Goal: Information Seeking & Learning: Learn about a topic

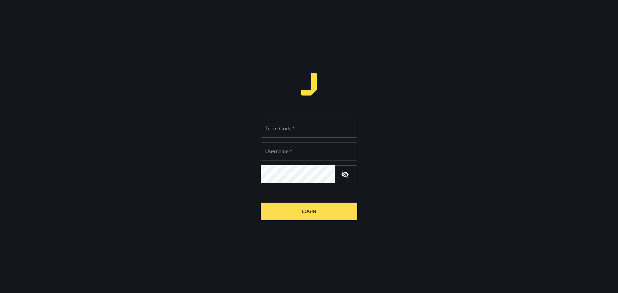
type input "*****"
click at [289, 127] on input "Team Code   *" at bounding box center [309, 129] width 97 height 18
type input "****"
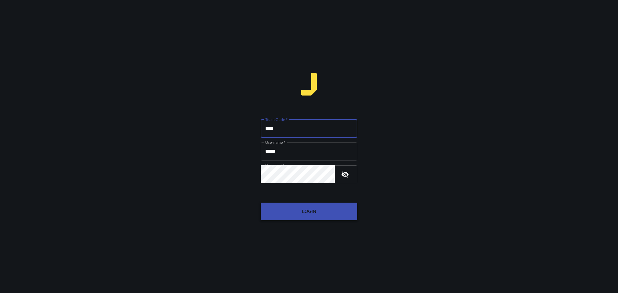
click at [322, 211] on button "Login" at bounding box center [309, 212] width 97 height 18
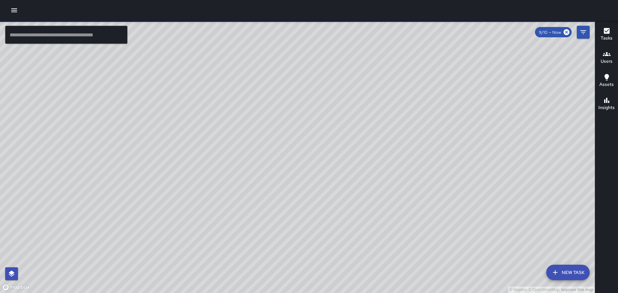
drag, startPoint x: 443, startPoint y: 91, endPoint x: 321, endPoint y: 84, distance: 122.2
click at [321, 84] on div "© Mapbox © OpenStreetMap Improve this map" at bounding box center [297, 157] width 595 height 273
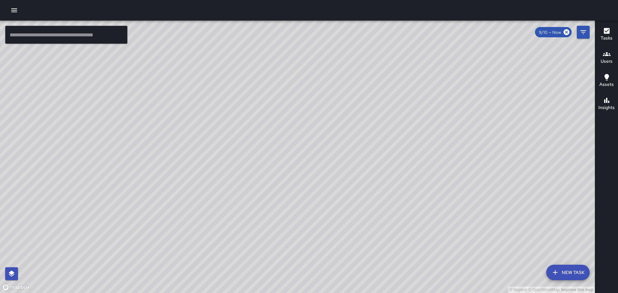
drag, startPoint x: 219, startPoint y: 240, endPoint x: 240, endPoint y: 147, distance: 96.0
click at [228, 153] on div "© Mapbox © OpenStreetMap Improve this map" at bounding box center [297, 157] width 595 height 273
drag, startPoint x: 312, startPoint y: 200, endPoint x: 319, endPoint y: 122, distance: 78.2
click at [314, 121] on div "© Mapbox © OpenStreetMap Improve this map" at bounding box center [297, 157] width 595 height 273
drag, startPoint x: 332, startPoint y: 210, endPoint x: 328, endPoint y: 127, distance: 82.5
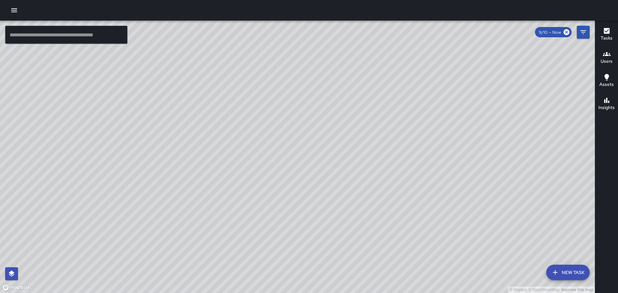
click at [327, 132] on div "© Mapbox © OpenStreetMap Improve this map" at bounding box center [297, 157] width 595 height 273
drag, startPoint x: 173, startPoint y: 84, endPoint x: 225, endPoint y: 158, distance: 90.8
click at [223, 157] on div "© Mapbox © OpenStreetMap Improve this map" at bounding box center [297, 157] width 595 height 273
drag, startPoint x: 5, startPoint y: 146, endPoint x: 264, endPoint y: 198, distance: 263.5
click at [272, 198] on div "© Mapbox © OpenStreetMap Improve this map" at bounding box center [297, 157] width 595 height 273
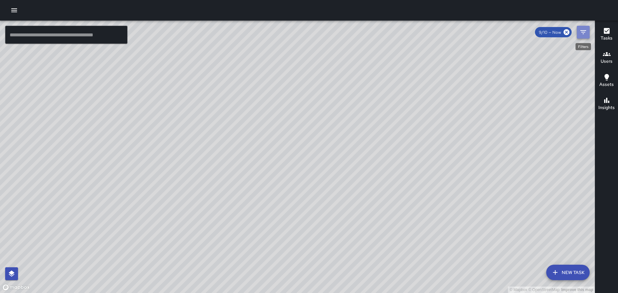
click at [582, 33] on icon "Filters" at bounding box center [583, 32] width 6 height 4
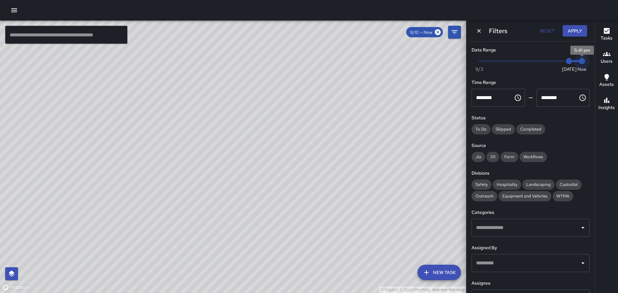
click at [579, 60] on span "5:41 pm" at bounding box center [582, 61] width 6 height 6
click at [577, 33] on button "Apply" at bounding box center [575, 31] width 24 height 12
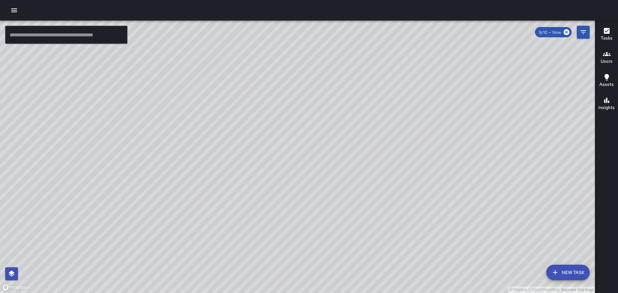
drag, startPoint x: 324, startPoint y: 86, endPoint x: 307, endPoint y: 166, distance: 82.1
click at [304, 169] on div "© Mapbox © OpenStreetMap Improve this map" at bounding box center [297, 157] width 595 height 273
drag, startPoint x: 214, startPoint y: 193, endPoint x: 259, endPoint y: 146, distance: 65.6
click at [256, 149] on div "© Mapbox © OpenStreetMap Improve this map BH [PERSON_NAME] [STREET_ADDRESS] Com…" at bounding box center [297, 157] width 595 height 273
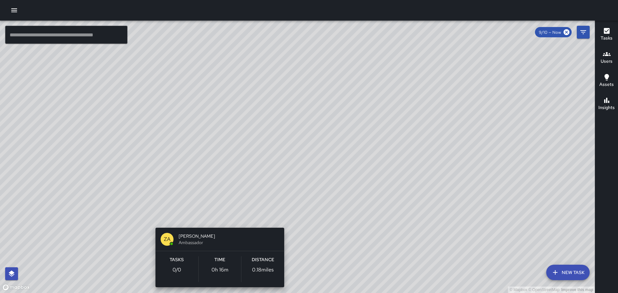
click at [216, 218] on div "© Mapbox © OpenStreetMap Improve this map ZA [PERSON_NAME] Ambassador Tasks 0 /…" at bounding box center [297, 157] width 595 height 273
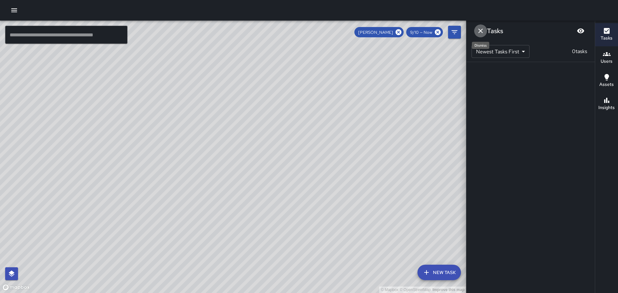
click at [481, 29] on icon "Dismiss" at bounding box center [481, 31] width 8 height 8
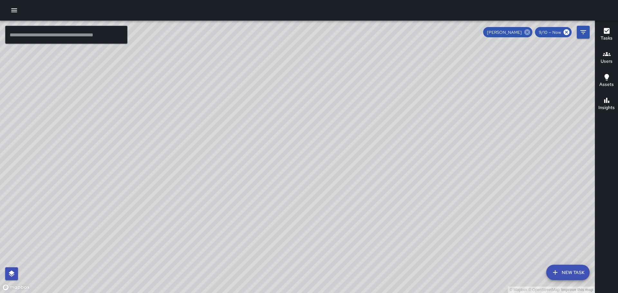
click at [530, 32] on icon at bounding box center [527, 32] width 6 height 6
drag, startPoint x: 233, startPoint y: 227, endPoint x: 246, endPoint y: 100, distance: 127.5
click at [244, 110] on div "© Mapbox © OpenStreetMap Improve this map" at bounding box center [297, 157] width 595 height 273
drag, startPoint x: 235, startPoint y: 144, endPoint x: 243, endPoint y: 120, distance: 25.7
click at [242, 122] on div "© Mapbox © OpenStreetMap Improve this map" at bounding box center [297, 157] width 595 height 273
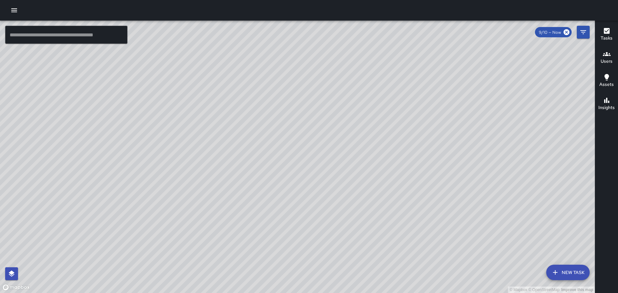
drag, startPoint x: 222, startPoint y: 169, endPoint x: 212, endPoint y: 169, distance: 9.3
click at [225, 164] on div "© Mapbox © OpenStreetMap Improve this map" at bounding box center [297, 157] width 595 height 273
drag, startPoint x: 392, startPoint y: 195, endPoint x: 277, endPoint y: 103, distance: 147.1
click at [277, 103] on div "© Mapbox © OpenStreetMap Improve this map" at bounding box center [297, 157] width 595 height 273
drag, startPoint x: 199, startPoint y: 116, endPoint x: 271, endPoint y: 179, distance: 96.5
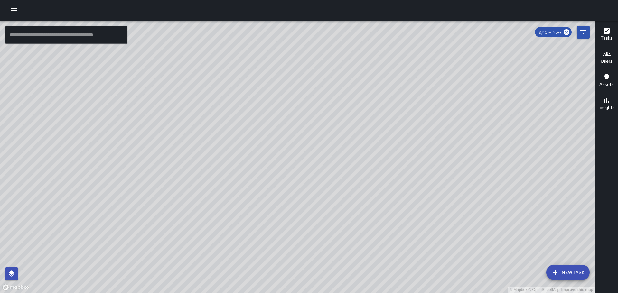
click at [272, 180] on div "© Mapbox © OpenStreetMap Improve this map" at bounding box center [297, 157] width 595 height 273
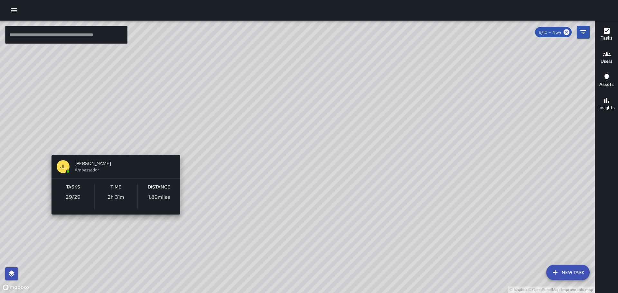
click at [113, 146] on div "© Mapbox © OpenStreetMap Improve this map [PERSON_NAME] [PERSON_NAME] Ambassado…" at bounding box center [297, 157] width 595 height 273
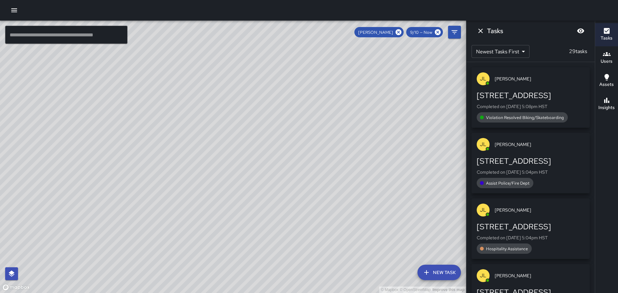
drag, startPoint x: 184, startPoint y: 144, endPoint x: 373, endPoint y: 194, distance: 195.7
click at [373, 194] on div "© Mapbox © OpenStreetMap Improve this map" at bounding box center [233, 157] width 466 height 273
drag, startPoint x: 305, startPoint y: 147, endPoint x: 341, endPoint y: 168, distance: 41.5
click at [314, 178] on div "© Mapbox © OpenStreetMap Improve this map" at bounding box center [233, 157] width 466 height 273
click at [400, 32] on icon at bounding box center [399, 32] width 6 height 6
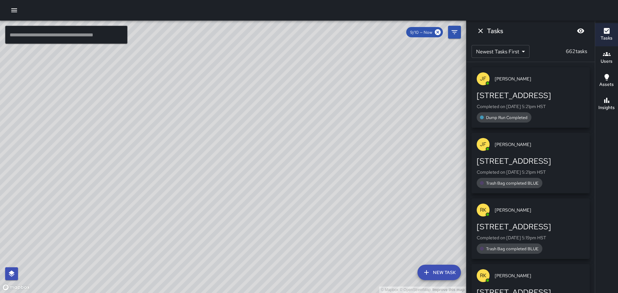
drag, startPoint x: 83, startPoint y: 102, endPoint x: 359, endPoint y: 226, distance: 302.1
click at [359, 226] on div "© Mapbox © OpenStreetMap Improve this map" at bounding box center [233, 157] width 466 height 273
drag, startPoint x: 266, startPoint y: 142, endPoint x: 432, endPoint y: 144, distance: 165.8
click at [432, 144] on div "© Mapbox © OpenStreetMap Improve this map" at bounding box center [233, 157] width 466 height 273
drag, startPoint x: 191, startPoint y: 95, endPoint x: 246, endPoint y: 196, distance: 115.5
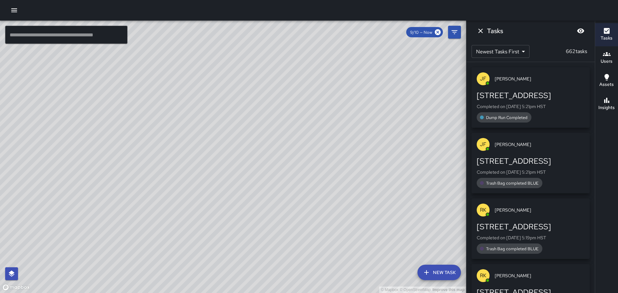
click at [246, 196] on div "© Mapbox © OpenStreetMap Improve this map" at bounding box center [233, 157] width 466 height 273
drag, startPoint x: 193, startPoint y: 201, endPoint x: 208, endPoint y: 132, distance: 70.4
click at [208, 134] on div "© Mapbox © OpenStreetMap Improve this map" at bounding box center [233, 157] width 466 height 273
drag, startPoint x: 278, startPoint y: 184, endPoint x: 295, endPoint y: 137, distance: 50.6
click at [294, 139] on div "© Mapbox © OpenStreetMap Improve this map" at bounding box center [233, 157] width 466 height 273
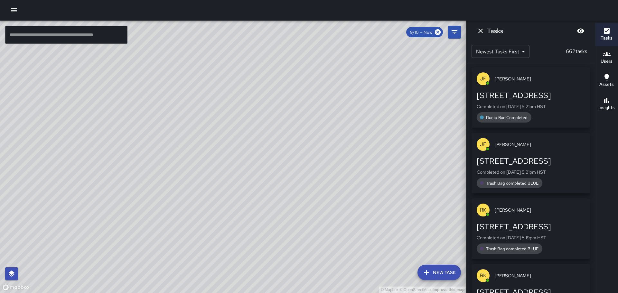
drag, startPoint x: 308, startPoint y: 117, endPoint x: 275, endPoint y: 121, distance: 33.7
click at [275, 150] on div "© Mapbox © OpenStreetMap Improve this map" at bounding box center [233, 157] width 466 height 273
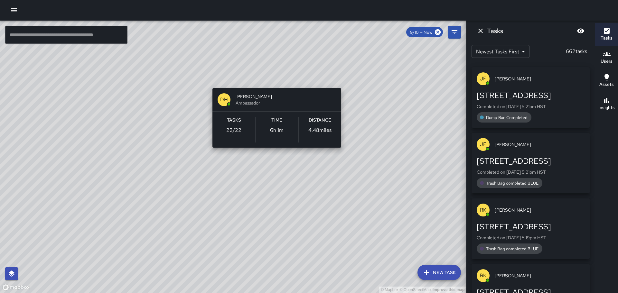
click at [271, 76] on div "© Mapbox © OpenStreetMap Improve this map DH [PERSON_NAME] Ambassador Tasks 22 …" at bounding box center [233, 157] width 466 height 273
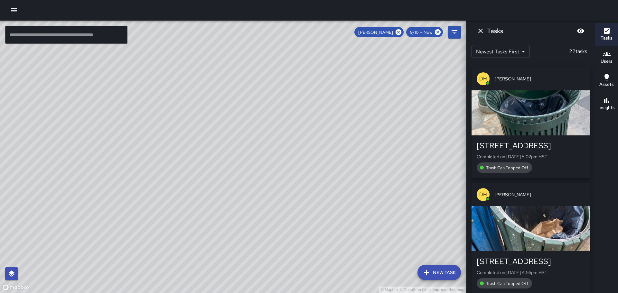
drag, startPoint x: 320, startPoint y: 124, endPoint x: 287, endPoint y: 83, distance: 52.0
click at [288, 84] on div "© Mapbox © OpenStreetMap Improve this map" at bounding box center [233, 157] width 466 height 273
drag, startPoint x: 364, startPoint y: 176, endPoint x: 308, endPoint y: 126, distance: 75.2
click at [308, 126] on div "© Mapbox © OpenStreetMap Improve this map" at bounding box center [233, 157] width 466 height 273
click at [480, 29] on icon "Dismiss" at bounding box center [481, 31] width 8 height 8
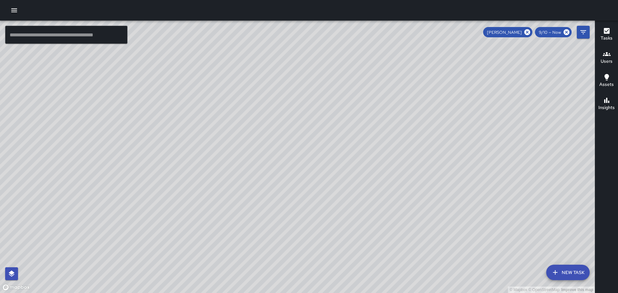
drag, startPoint x: 356, startPoint y: 121, endPoint x: 268, endPoint y: 182, distance: 106.7
click at [268, 182] on div "© Mapbox © OpenStreetMap Improve this map" at bounding box center [297, 157] width 595 height 273
drag, startPoint x: 319, startPoint y: 84, endPoint x: 318, endPoint y: 108, distance: 23.8
click at [318, 108] on div "© Mapbox © OpenStreetMap Improve this map" at bounding box center [297, 157] width 595 height 273
drag, startPoint x: 429, startPoint y: 195, endPoint x: 358, endPoint y: 138, distance: 91.2
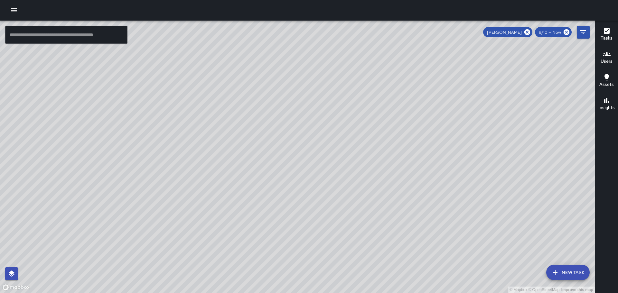
click at [358, 138] on div "© Mapbox © OpenStreetMap Improve this map" at bounding box center [297, 157] width 595 height 273
drag, startPoint x: 287, startPoint y: 136, endPoint x: 318, endPoint y: 182, distance: 55.6
click at [318, 182] on div "© Mapbox © OpenStreetMap Improve this map" at bounding box center [297, 157] width 595 height 273
drag, startPoint x: 364, startPoint y: 182, endPoint x: 362, endPoint y: 97, distance: 84.7
click at [363, 102] on div "© Mapbox © OpenStreetMap Improve this map" at bounding box center [297, 157] width 595 height 273
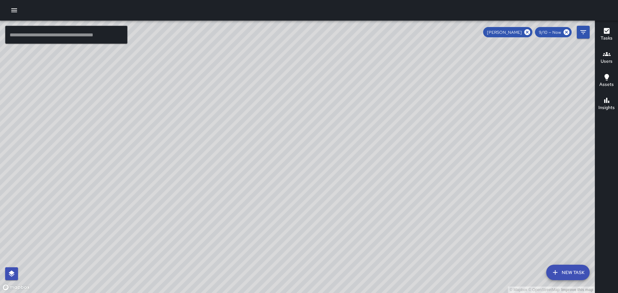
drag, startPoint x: 211, startPoint y: 84, endPoint x: 324, endPoint y: 185, distance: 151.2
click at [324, 187] on div "© Mapbox © OpenStreetMap Improve this map" at bounding box center [297, 157] width 595 height 273
drag, startPoint x: 234, startPoint y: 130, endPoint x: 307, endPoint y: 203, distance: 103.6
click at [331, 233] on div "© Mapbox © OpenStreetMap Improve this map" at bounding box center [297, 157] width 595 height 273
drag, startPoint x: 231, startPoint y: 142, endPoint x: 315, endPoint y: 239, distance: 127.6
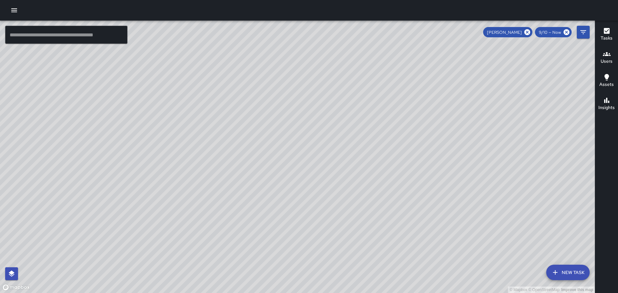
click at [315, 239] on div "© Mapbox © OpenStreetMap Improve this map" at bounding box center [297, 157] width 595 height 273
drag, startPoint x: 188, startPoint y: 127, endPoint x: 241, endPoint y: 175, distance: 72.0
click at [241, 175] on div "© Mapbox © OpenStreetMap Improve this map" at bounding box center [297, 157] width 595 height 273
drag, startPoint x: 128, startPoint y: 156, endPoint x: 155, endPoint y: 139, distance: 31.9
click at [137, 162] on div "© Mapbox © OpenStreetMap Improve this map" at bounding box center [297, 157] width 595 height 273
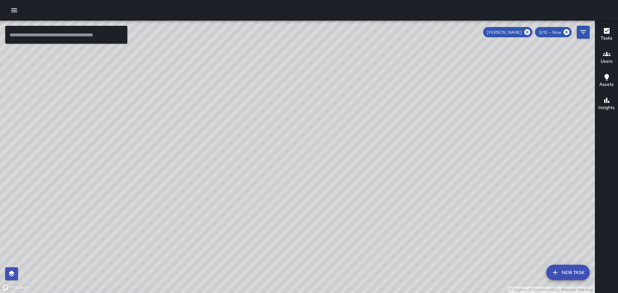
drag, startPoint x: 120, startPoint y: 120, endPoint x: 182, endPoint y: 162, distance: 74.8
click at [178, 161] on div "© Mapbox © OpenStreetMap Improve this map" at bounding box center [297, 157] width 595 height 273
drag, startPoint x: 172, startPoint y: 97, endPoint x: 185, endPoint y: 157, distance: 61.2
click at [185, 157] on div "© Mapbox © OpenStreetMap Improve this map" at bounding box center [297, 157] width 595 height 273
drag, startPoint x: 184, startPoint y: 125, endPoint x: 229, endPoint y: 190, distance: 79.2
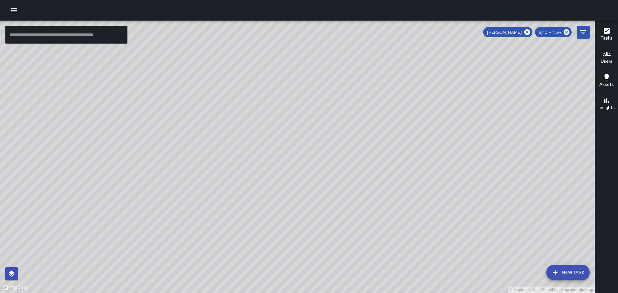
click at [229, 190] on div "© Mapbox © OpenStreetMap Improve this map" at bounding box center [297, 157] width 595 height 273
drag, startPoint x: 355, startPoint y: 140, endPoint x: 361, endPoint y: 163, distance: 23.2
click at [361, 163] on div "© Mapbox © OpenStreetMap Improve this map" at bounding box center [297, 157] width 595 height 273
drag, startPoint x: 229, startPoint y: 83, endPoint x: 216, endPoint y: 122, distance: 41.4
click at [216, 122] on div "© Mapbox © OpenStreetMap Improve this map" at bounding box center [297, 157] width 595 height 273
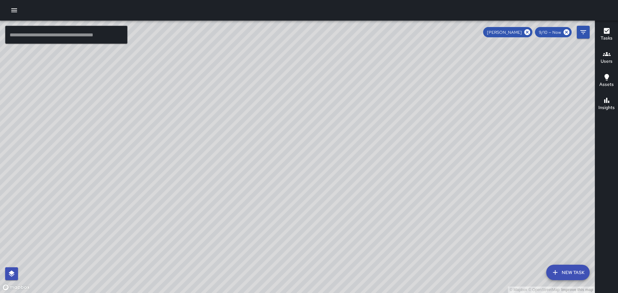
drag, startPoint x: 179, startPoint y: 209, endPoint x: 213, endPoint y: 192, distance: 38.3
click at [213, 192] on div "© Mapbox © OpenStreetMap Improve this map" at bounding box center [297, 157] width 595 height 273
drag, startPoint x: 258, startPoint y: 230, endPoint x: 310, endPoint y: 149, distance: 96.3
click at [308, 152] on div "© Mapbox © OpenStreetMap Improve this map" at bounding box center [297, 157] width 595 height 273
drag, startPoint x: 194, startPoint y: 172, endPoint x: 204, endPoint y: 158, distance: 16.8
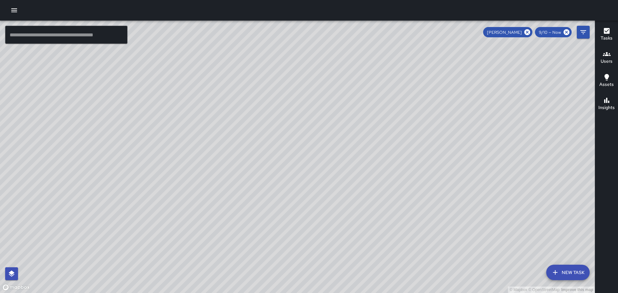
click at [204, 158] on div "© Mapbox © OpenStreetMap Improve this map" at bounding box center [297, 157] width 595 height 273
drag, startPoint x: 225, startPoint y: 203, endPoint x: 263, endPoint y: 139, distance: 74.6
click at [261, 143] on div "© Mapbox © OpenStreetMap Improve this map" at bounding box center [297, 157] width 595 height 273
drag, startPoint x: 344, startPoint y: 252, endPoint x: 338, endPoint y: 96, distance: 156.2
click at [339, 118] on div "© Mapbox © OpenStreetMap Improve this map" at bounding box center [297, 157] width 595 height 273
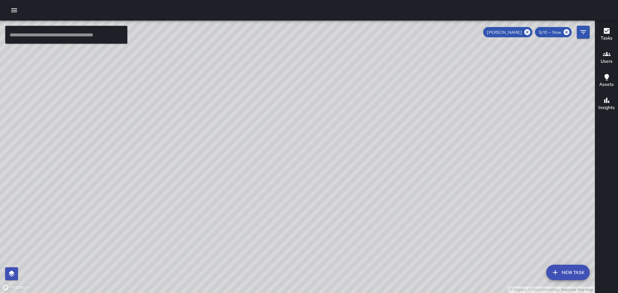
drag, startPoint x: 467, startPoint y: 135, endPoint x: 243, endPoint y: 196, distance: 232.0
click at [243, 196] on div "© Mapbox © OpenStreetMap Improve this map" at bounding box center [297, 157] width 595 height 273
drag, startPoint x: 262, startPoint y: 234, endPoint x: 248, endPoint y: 107, distance: 127.6
click at [247, 121] on div "© Mapbox © OpenStreetMap Improve this map" at bounding box center [297, 157] width 595 height 273
drag, startPoint x: 157, startPoint y: 194, endPoint x: 195, endPoint y: 150, distance: 58.2
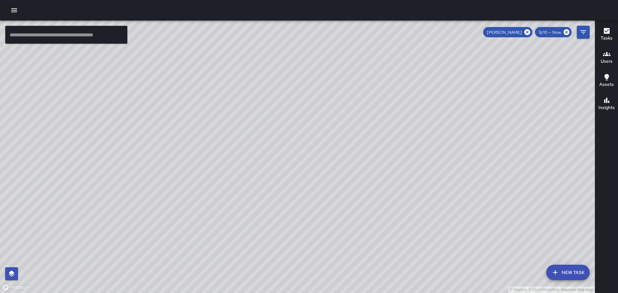
click at [220, 151] on div "© Mapbox © OpenStreetMap Improve this map" at bounding box center [297, 157] width 595 height 273
drag, startPoint x: 336, startPoint y: 133, endPoint x: 280, endPoint y: 220, distance: 103.5
click at [280, 220] on div "© Mapbox © OpenStreetMap Improve this map" at bounding box center [297, 157] width 595 height 273
drag, startPoint x: 455, startPoint y: 226, endPoint x: 422, endPoint y: 131, distance: 100.5
click at [423, 132] on div "© Mapbox © OpenStreetMap Improve this map" at bounding box center [297, 157] width 595 height 273
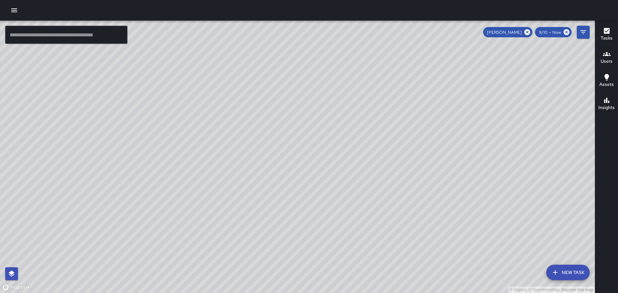
drag, startPoint x: 433, startPoint y: 136, endPoint x: 416, endPoint y: 122, distance: 22.4
click at [416, 123] on div "© Mapbox © OpenStreetMap Improve this map" at bounding box center [297, 157] width 595 height 273
drag, startPoint x: 422, startPoint y: 158, endPoint x: 352, endPoint y: 55, distance: 124.3
click at [352, 55] on div "© Mapbox © OpenStreetMap Improve this map" at bounding box center [297, 157] width 595 height 273
click at [606, 32] on icon "button" at bounding box center [607, 31] width 8 height 8
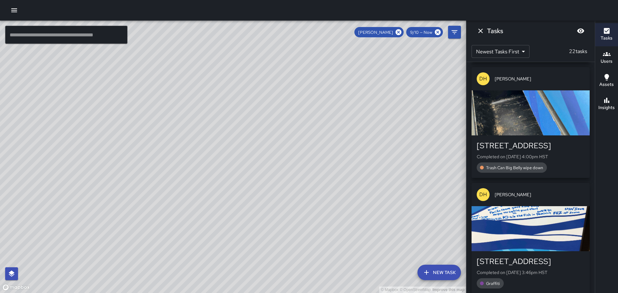
scroll to position [612, 0]
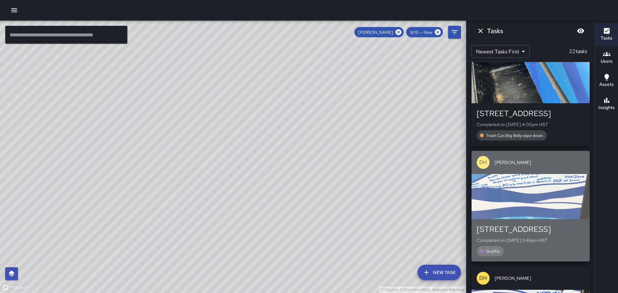
click at [543, 196] on div "button" at bounding box center [531, 196] width 118 height 45
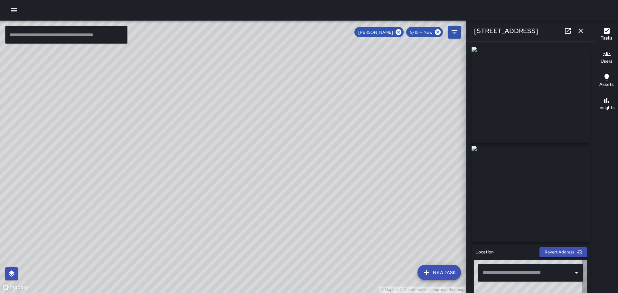
type input "**********"
click at [534, 102] on img at bounding box center [531, 95] width 118 height 97
drag, startPoint x: 581, startPoint y: 30, endPoint x: 579, endPoint y: 33, distance: 4.3
click at [580, 33] on icon "button" at bounding box center [581, 31] width 8 height 8
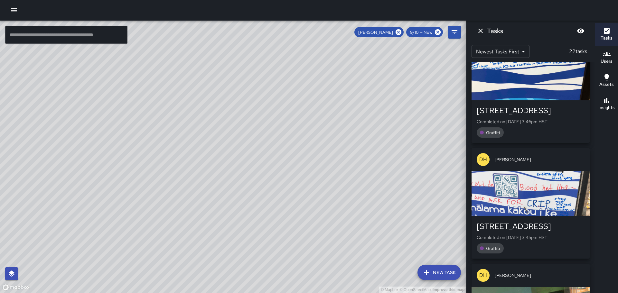
scroll to position [740, 0]
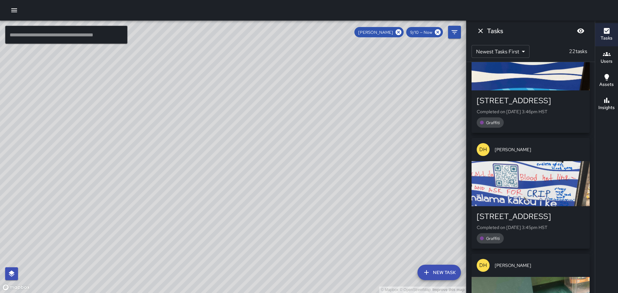
click at [532, 194] on div "button" at bounding box center [531, 183] width 118 height 45
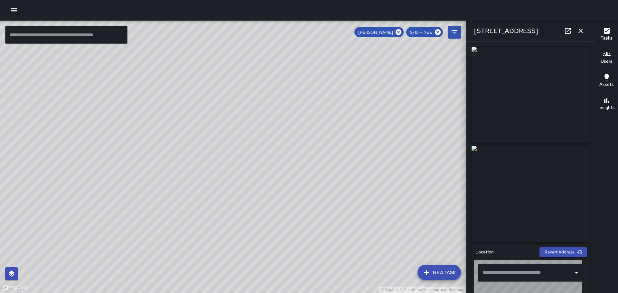
type input "**********"
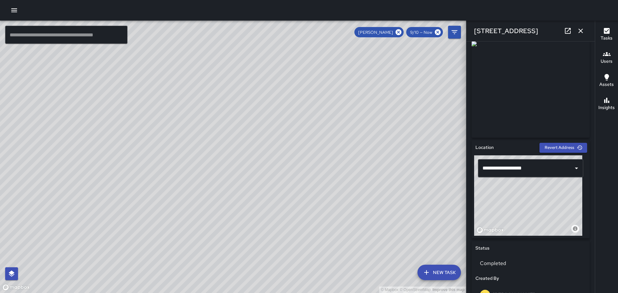
scroll to position [0, 0]
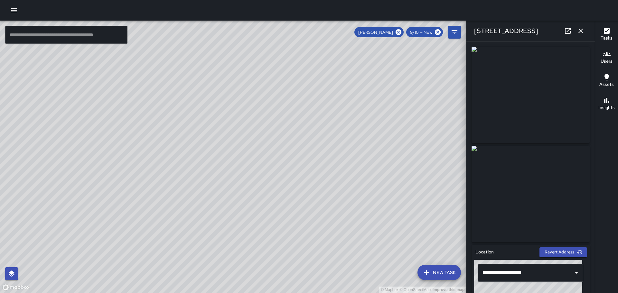
click at [581, 31] on icon "button" at bounding box center [580, 31] width 5 height 5
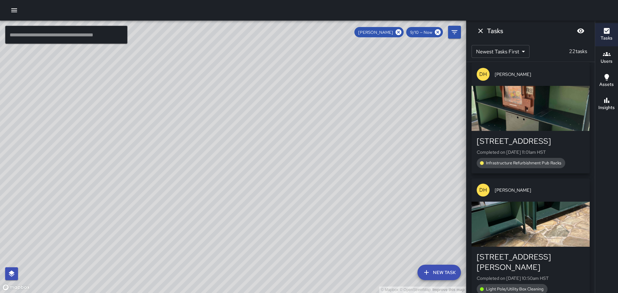
scroll to position [2324, 0]
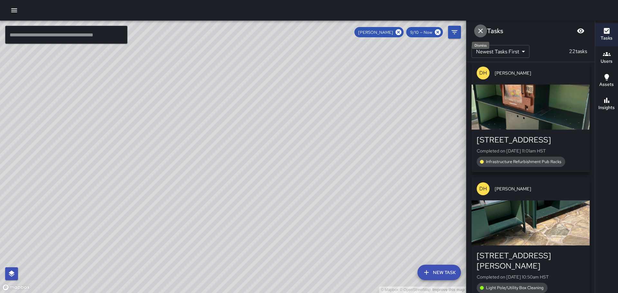
click at [480, 32] on icon "Dismiss" at bounding box center [480, 31] width 5 height 5
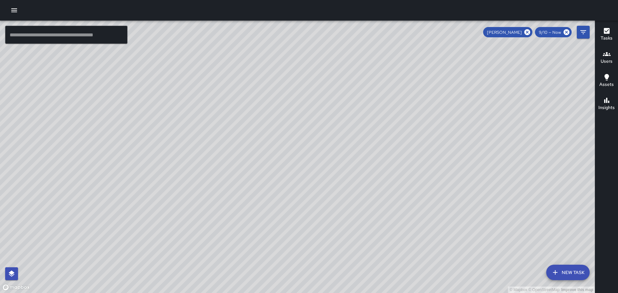
drag, startPoint x: 386, startPoint y: 93, endPoint x: 453, endPoint y: 186, distance: 114.2
click at [453, 186] on div "© Mapbox © OpenStreetMap Improve this map" at bounding box center [297, 157] width 595 height 273
drag, startPoint x: 389, startPoint y: 140, endPoint x: 477, endPoint y: 213, distance: 115.2
click at [470, 213] on div "© Mapbox © OpenStreetMap Improve this map" at bounding box center [297, 157] width 595 height 273
drag, startPoint x: 452, startPoint y: 171, endPoint x: 524, endPoint y: 226, distance: 90.7
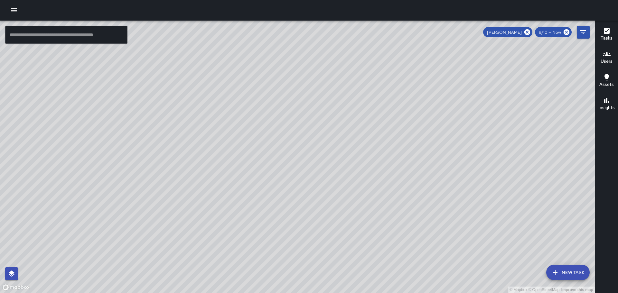
click at [523, 229] on div "© Mapbox © OpenStreetMap Improve this map" at bounding box center [297, 157] width 595 height 273
drag, startPoint x: 342, startPoint y: 115, endPoint x: 381, endPoint y: 183, distance: 78.5
click at [381, 183] on div "© Mapbox © OpenStreetMap Improve this map" at bounding box center [297, 157] width 595 height 273
drag, startPoint x: 409, startPoint y: 146, endPoint x: 407, endPoint y: 180, distance: 33.9
click at [438, 221] on div "© Mapbox © OpenStreetMap Improve this map" at bounding box center [297, 157] width 595 height 273
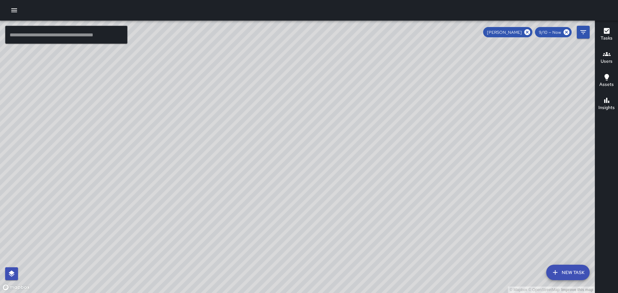
drag, startPoint x: 388, startPoint y: 163, endPoint x: 379, endPoint y: 165, distance: 9.1
click at [429, 221] on div "© Mapbox © OpenStreetMap Improve this map" at bounding box center [297, 157] width 595 height 273
drag, startPoint x: 334, startPoint y: 115, endPoint x: 379, endPoint y: 131, distance: 47.6
click at [372, 135] on div "© Mapbox © OpenStreetMap Improve this map" at bounding box center [297, 157] width 595 height 273
drag, startPoint x: 421, startPoint y: 200, endPoint x: 365, endPoint y: 93, distance: 121.5
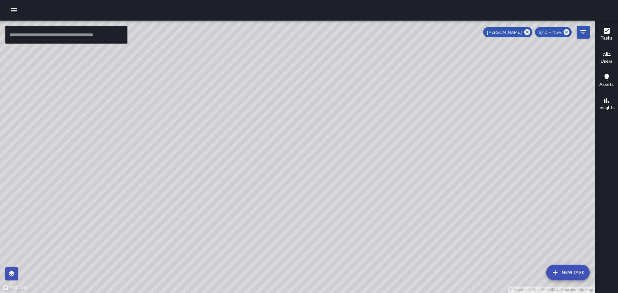
click at [369, 108] on div "© Mapbox © OpenStreetMap Improve this map" at bounding box center [297, 157] width 595 height 273
drag, startPoint x: 405, startPoint y: 134, endPoint x: 363, endPoint y: 71, distance: 74.8
click at [363, 71] on div "© Mapbox © OpenStreetMap Improve this map" at bounding box center [297, 157] width 595 height 273
drag, startPoint x: 463, startPoint y: 170, endPoint x: 446, endPoint y: 151, distance: 25.6
click at [450, 154] on div "© Mapbox © OpenStreetMap Improve this map" at bounding box center [297, 157] width 595 height 273
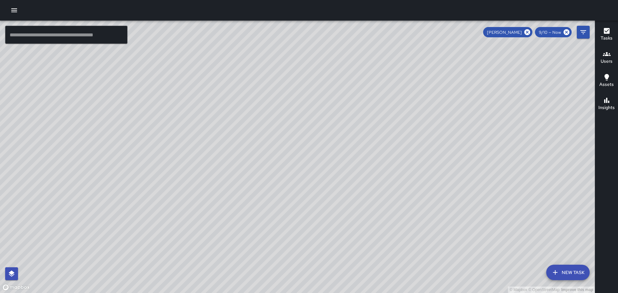
drag, startPoint x: 409, startPoint y: 200, endPoint x: 394, endPoint y: 148, distance: 54.1
click at [394, 148] on div "© Mapbox © OpenStreetMap Improve this map" at bounding box center [297, 157] width 595 height 273
drag, startPoint x: 316, startPoint y: 156, endPoint x: 382, endPoint y: 225, distance: 95.4
click at [388, 240] on div "© Mapbox © OpenStreetMap Improve this map" at bounding box center [297, 157] width 595 height 273
drag, startPoint x: 376, startPoint y: 186, endPoint x: 380, endPoint y: 192, distance: 7.2
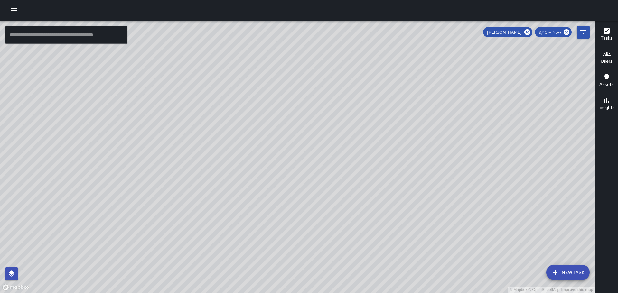
click at [380, 192] on div "© Mapbox © OpenStreetMap Improve this map" at bounding box center [297, 157] width 595 height 273
drag, startPoint x: 376, startPoint y: 175, endPoint x: 479, endPoint y: 294, distance: 157.2
click at [479, 293] on html "© Mapbox © OpenStreetMap Improve this map ​ New Task [PERSON_NAME] 9/10 — Now M…" at bounding box center [309, 146] width 618 height 293
drag, startPoint x: 260, startPoint y: 147, endPoint x: 241, endPoint y: 130, distance: 25.8
click at [259, 148] on div "© Mapbox © OpenStreetMap Improve this map" at bounding box center [297, 157] width 595 height 273
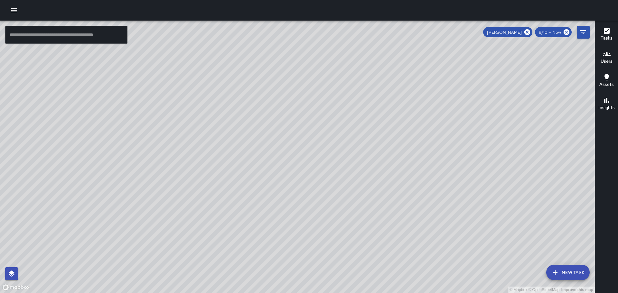
drag, startPoint x: 279, startPoint y: 96, endPoint x: 390, endPoint y: 256, distance: 193.9
click at [390, 256] on div "© Mapbox © OpenStreetMap Improve this map" at bounding box center [297, 157] width 595 height 273
drag, startPoint x: 206, startPoint y: 89, endPoint x: 311, endPoint y: 183, distance: 141.1
click at [311, 183] on div "© Mapbox © OpenStreetMap Improve this map" at bounding box center [297, 157] width 595 height 273
drag, startPoint x: 212, startPoint y: 127, endPoint x: 276, endPoint y: 220, distance: 112.8
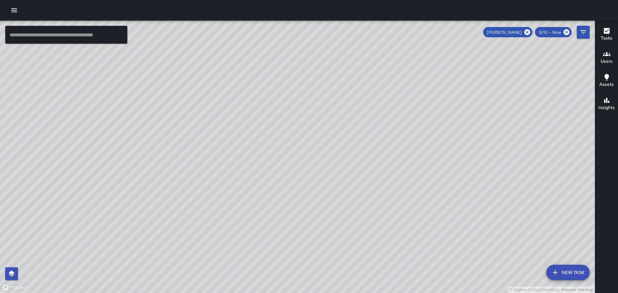
click at [342, 279] on div "© Mapbox © OpenStreetMap Improve this map" at bounding box center [297, 157] width 595 height 273
drag, startPoint x: 201, startPoint y: 109, endPoint x: 198, endPoint y: 126, distance: 17.4
click at [205, 125] on div "© Mapbox © OpenStreetMap Improve this map" at bounding box center [297, 157] width 595 height 273
drag, startPoint x: 172, startPoint y: 110, endPoint x: 242, endPoint y: 223, distance: 133.2
click at [242, 223] on div "© Mapbox © OpenStreetMap Improve this map" at bounding box center [297, 157] width 595 height 273
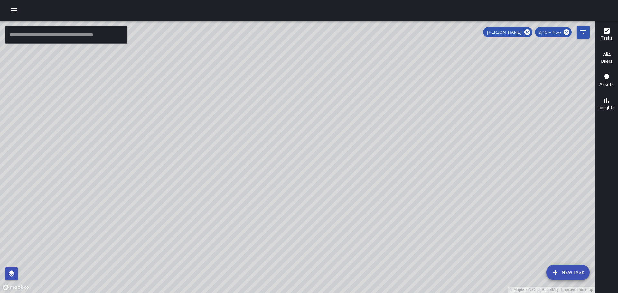
drag, startPoint x: 92, startPoint y: 54, endPoint x: 229, endPoint y: 198, distance: 198.3
click at [229, 198] on div "© Mapbox © OpenStreetMap Improve this map" at bounding box center [297, 157] width 595 height 273
drag, startPoint x: 105, startPoint y: 129, endPoint x: 295, endPoint y: 183, distance: 198.2
click at [295, 183] on div "© Mapbox © OpenStreetMap Improve this map" at bounding box center [297, 157] width 595 height 273
drag, startPoint x: 249, startPoint y: 113, endPoint x: 437, endPoint y: 145, distance: 190.3
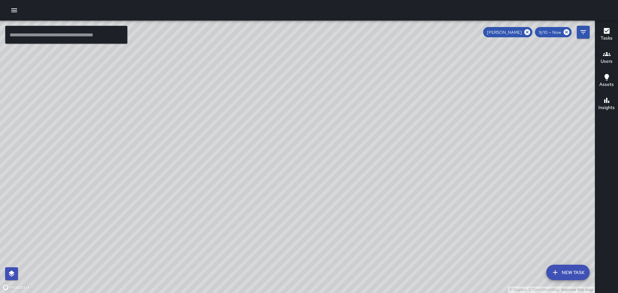
click at [444, 139] on div "© Mapbox © OpenStreetMap Improve this map" at bounding box center [297, 157] width 595 height 273
drag, startPoint x: 537, startPoint y: 229, endPoint x: 491, endPoint y: 183, distance: 64.9
click at [491, 183] on div "© Mapbox © OpenStreetMap Improve this map" at bounding box center [297, 157] width 595 height 273
drag, startPoint x: 328, startPoint y: 249, endPoint x: 342, endPoint y: 228, distance: 25.8
click at [342, 228] on div "© Mapbox © OpenStreetMap Improve this map" at bounding box center [297, 157] width 595 height 273
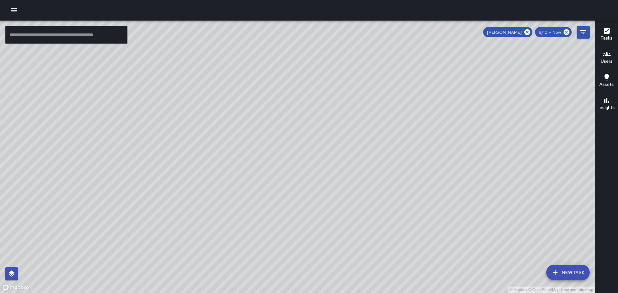
drag, startPoint x: 404, startPoint y: 100, endPoint x: 504, endPoint y: 194, distance: 137.3
click at [504, 194] on div "© Mapbox © OpenStreetMap Improve this map" at bounding box center [297, 157] width 595 height 273
drag, startPoint x: 407, startPoint y: 85, endPoint x: 457, endPoint y: 248, distance: 170.6
click at [457, 248] on div "© Mapbox © OpenStreetMap Improve this map" at bounding box center [297, 157] width 595 height 273
drag, startPoint x: 357, startPoint y: 124, endPoint x: 337, endPoint y: 162, distance: 42.6
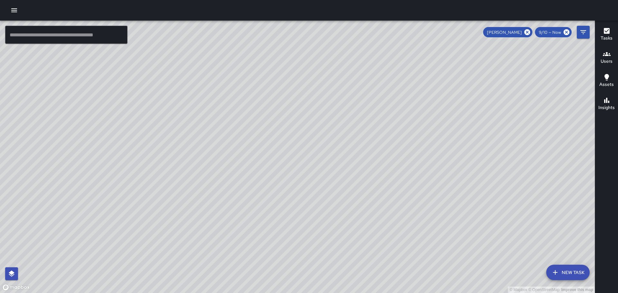
click at [398, 239] on div "© Mapbox © OpenStreetMap Improve this map" at bounding box center [297, 157] width 595 height 273
drag, startPoint x: 382, startPoint y: 133, endPoint x: 392, endPoint y: 177, distance: 45.3
click at [391, 178] on div "© Mapbox © OpenStreetMap Improve this map" at bounding box center [297, 157] width 595 height 273
click at [584, 31] on icon "Filters" at bounding box center [583, 32] width 6 height 4
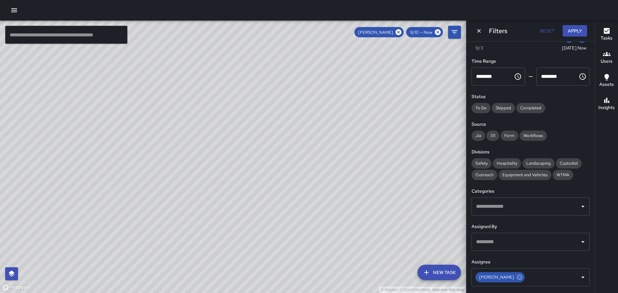
scroll to position [55, 0]
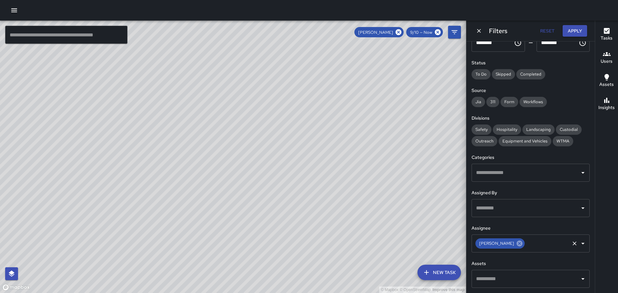
click at [517, 244] on icon at bounding box center [520, 244] width 6 height 6
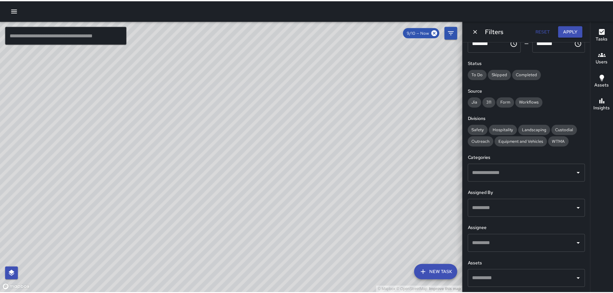
scroll to position [29731, 0]
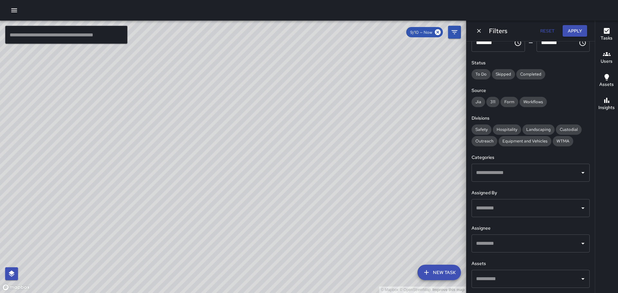
click at [15, 10] on icon "button" at bounding box center [14, 10] width 6 height 4
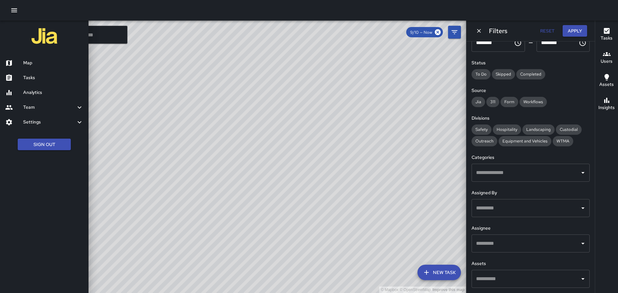
click at [43, 95] on h6 "Analytics" at bounding box center [53, 92] width 60 height 7
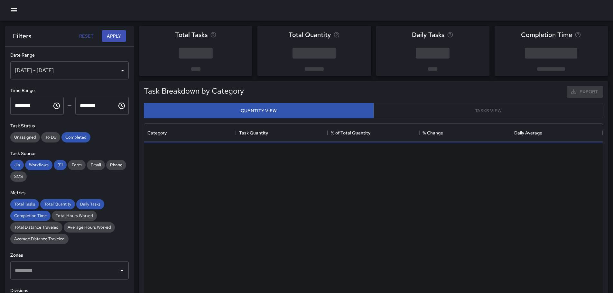
scroll to position [188, 454]
click at [118, 71] on div "[DATE] - [DATE]" at bounding box center [69, 70] width 118 height 18
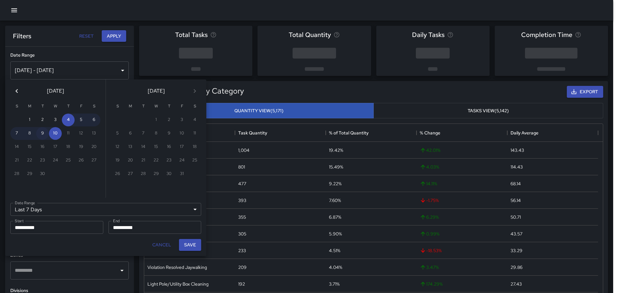
click at [44, 133] on button "9" at bounding box center [42, 133] width 13 height 13
type input "******"
type input "**********"
click at [43, 133] on button "9" at bounding box center [42, 133] width 13 height 13
type input "**********"
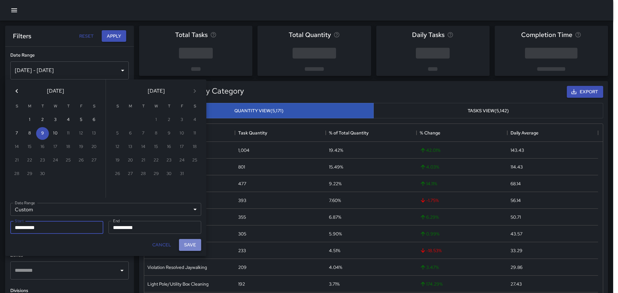
click at [188, 243] on button "Save" at bounding box center [190, 245] width 22 height 12
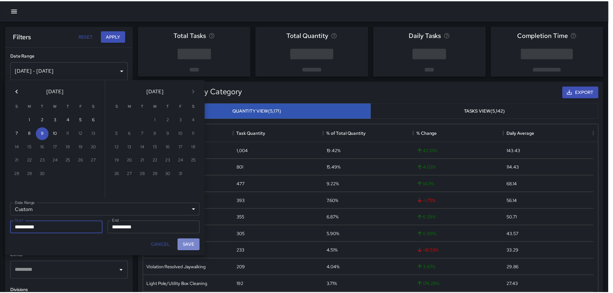
type input "**********"
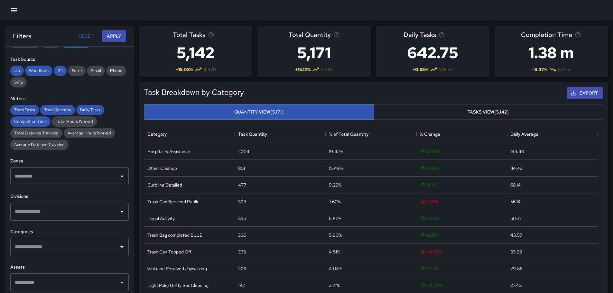
scroll to position [97, 0]
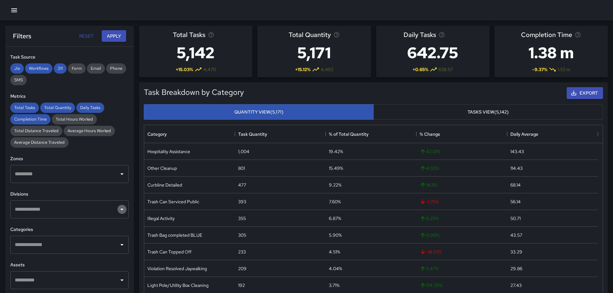
click at [118, 211] on icon "Open" at bounding box center [122, 210] width 8 height 8
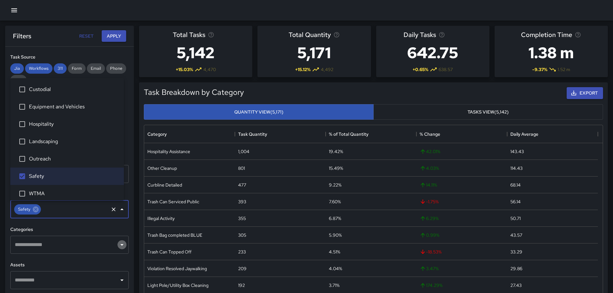
click at [119, 244] on icon "Open" at bounding box center [122, 245] width 8 height 8
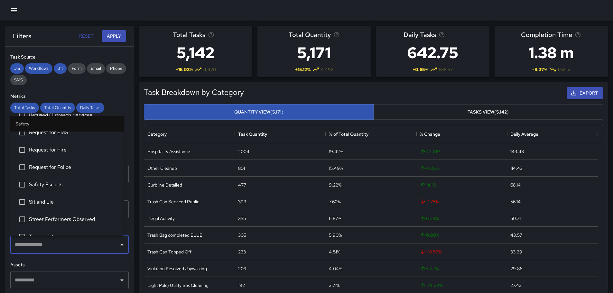
scroll to position [290, 0]
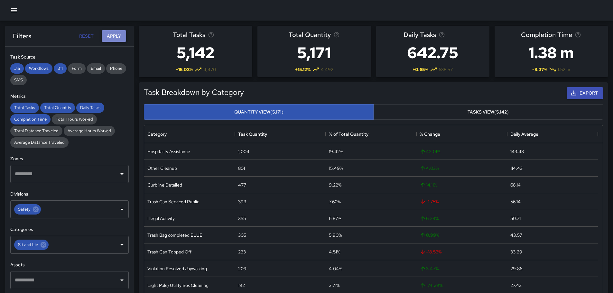
click at [112, 34] on button "Apply" at bounding box center [114, 36] width 24 height 12
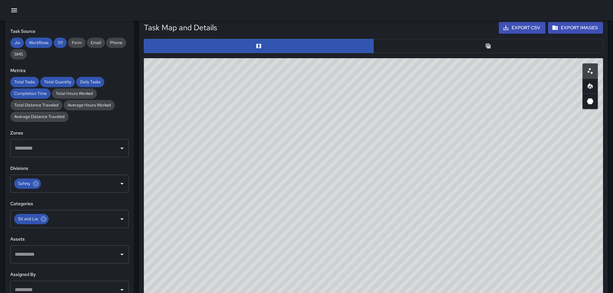
scroll to position [322, 0]
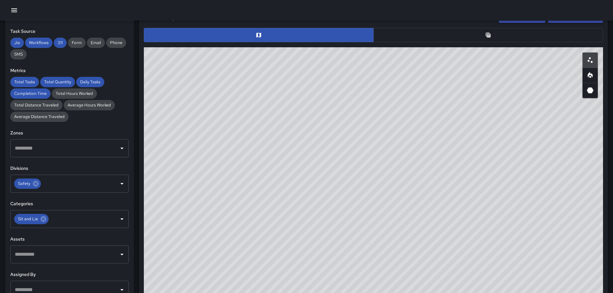
click at [456, 32] on button "button" at bounding box center [488, 35] width 230 height 14
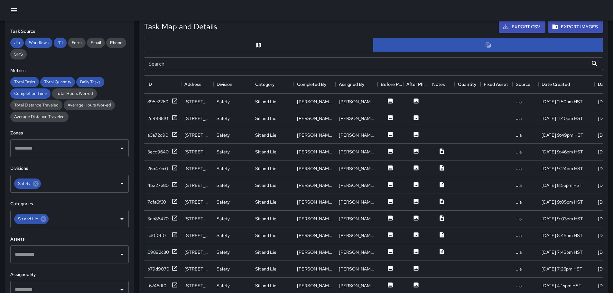
scroll to position [323, 0]
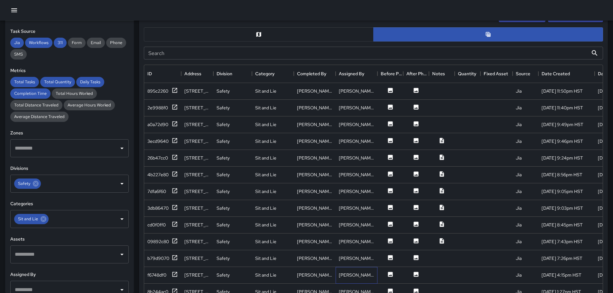
click at [362, 279] on div "[PERSON_NAME]" at bounding box center [357, 275] width 42 height 17
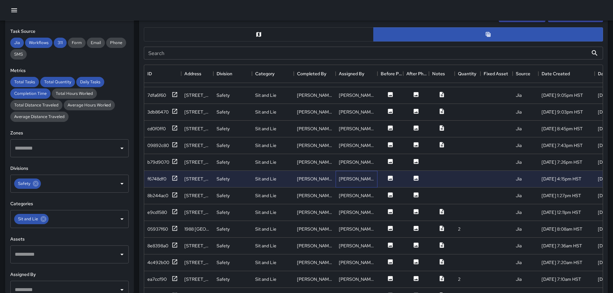
scroll to position [97, 0]
drag, startPoint x: 360, startPoint y: 277, endPoint x: 365, endPoint y: 271, distance: 7.8
click at [360, 277] on div "[PERSON_NAME]" at bounding box center [356, 279] width 35 height 6
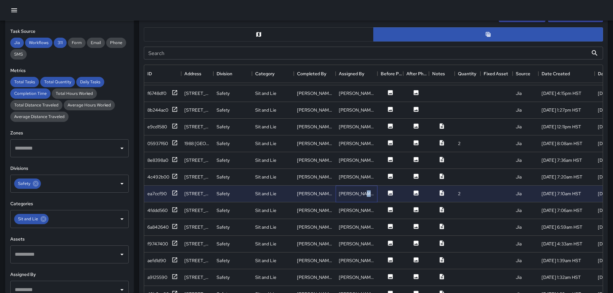
scroll to position [193, 0]
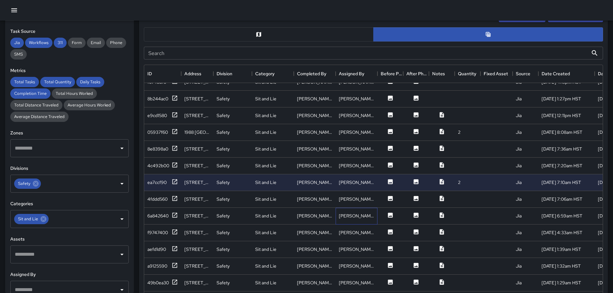
click at [353, 217] on div "[PERSON_NAME]" at bounding box center [356, 216] width 35 height 6
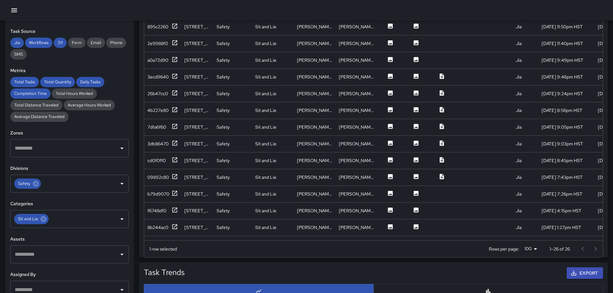
scroll to position [355, 0]
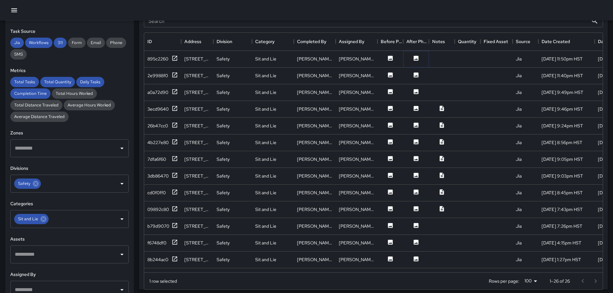
click at [415, 58] on icon at bounding box center [416, 58] width 5 height 5
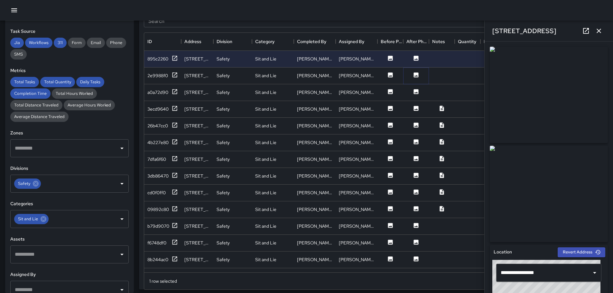
click at [415, 74] on icon at bounding box center [416, 74] width 5 height 5
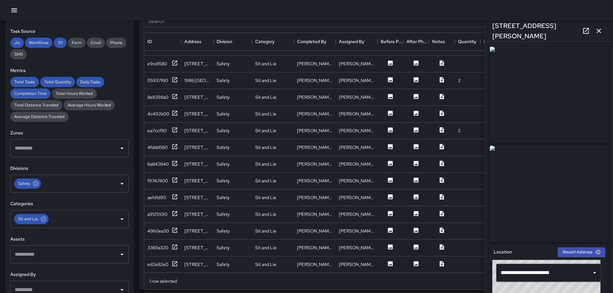
scroll to position [218, 0]
click at [442, 176] on icon at bounding box center [442, 179] width 6 height 6
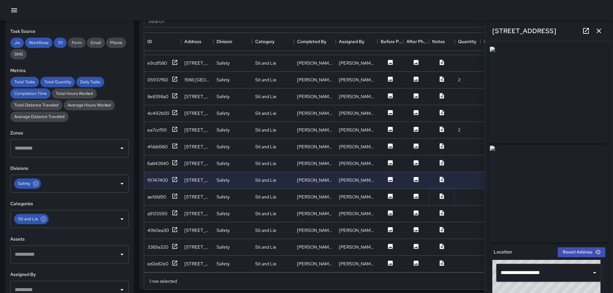
click at [442, 193] on icon at bounding box center [442, 195] width 4 height 5
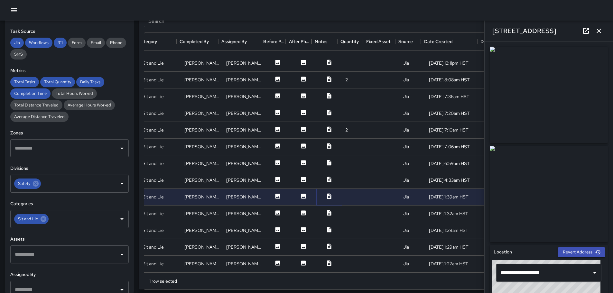
scroll to position [218, 117]
click at [327, 210] on icon at bounding box center [329, 212] width 4 height 5
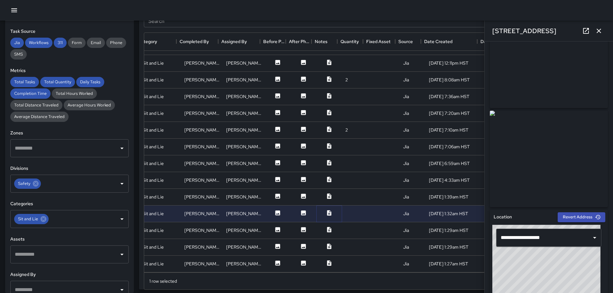
scroll to position [0, 0]
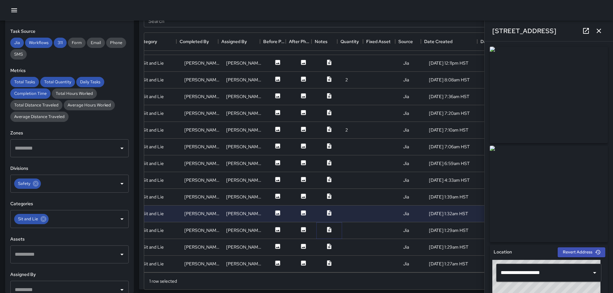
click at [327, 227] on icon at bounding box center [329, 229] width 4 height 5
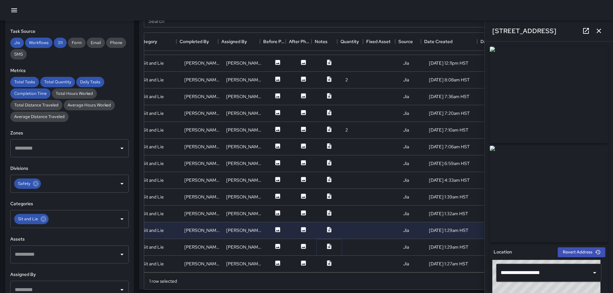
click at [327, 244] on icon at bounding box center [329, 246] width 4 height 5
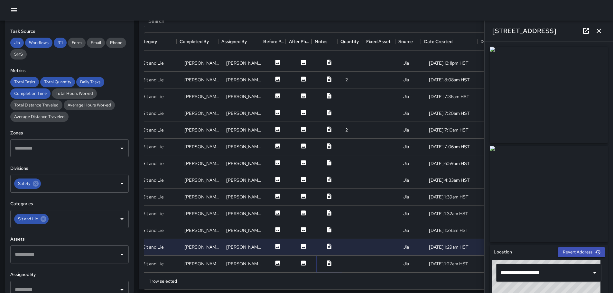
click at [326, 260] on icon at bounding box center [329, 263] width 6 height 6
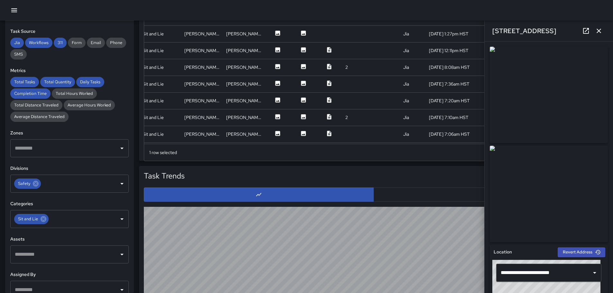
scroll to position [123, 117]
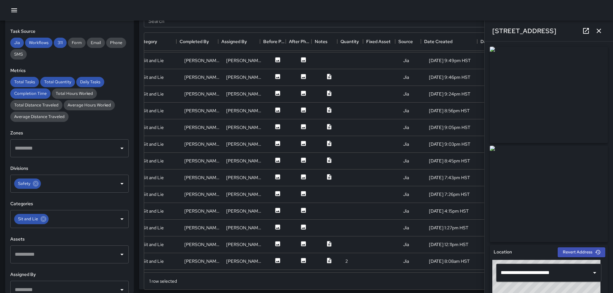
scroll to position [0, 117]
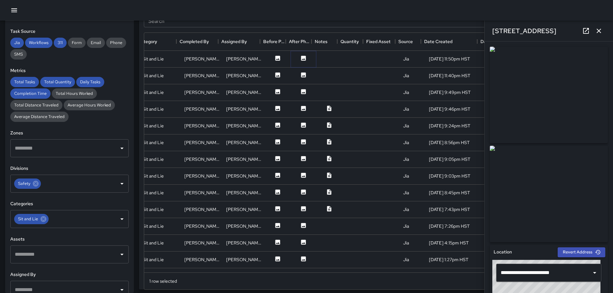
click at [300, 59] on icon at bounding box center [303, 58] width 6 height 6
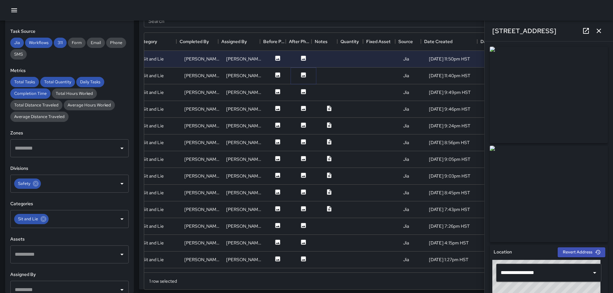
click at [301, 73] on icon at bounding box center [303, 74] width 5 height 5
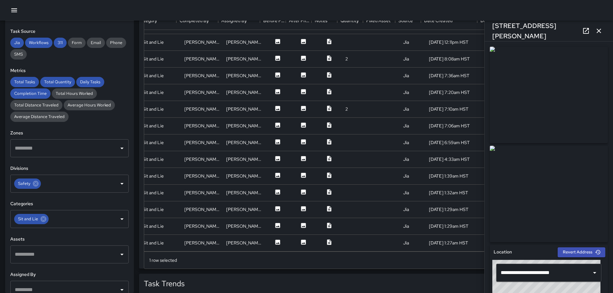
scroll to position [387, 0]
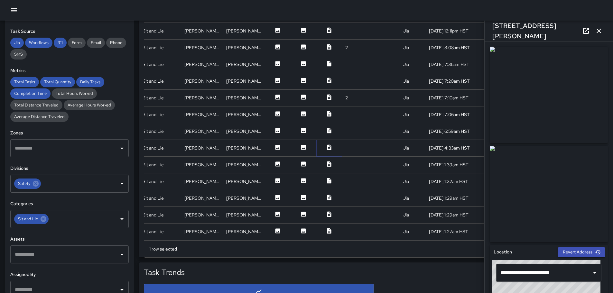
click at [326, 146] on icon at bounding box center [329, 147] width 6 height 6
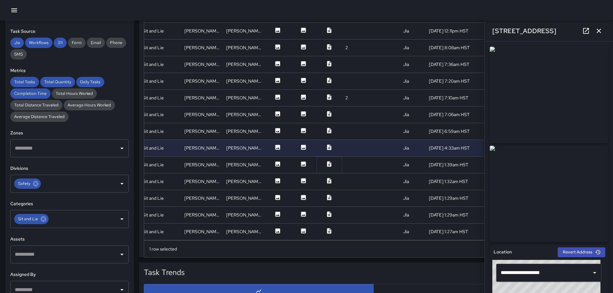
click at [327, 161] on icon at bounding box center [329, 163] width 4 height 5
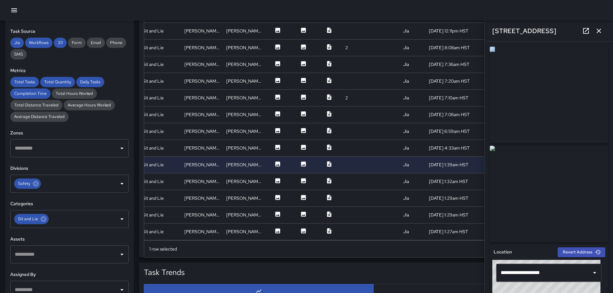
drag, startPoint x: 608, startPoint y: 101, endPoint x: 604, endPoint y: 120, distance: 19.2
click at [609, 136] on div "**********" at bounding box center [549, 168] width 128 height 252
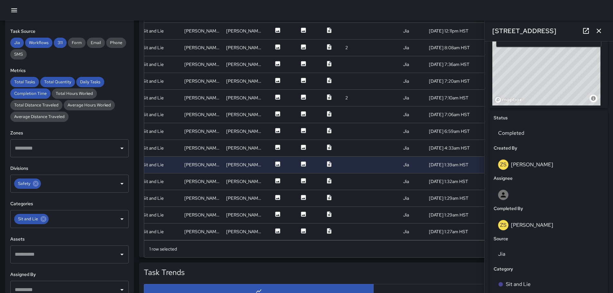
scroll to position [0, 0]
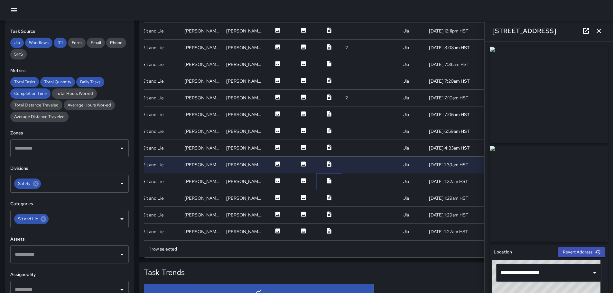
click at [326, 178] on icon at bounding box center [329, 181] width 6 height 6
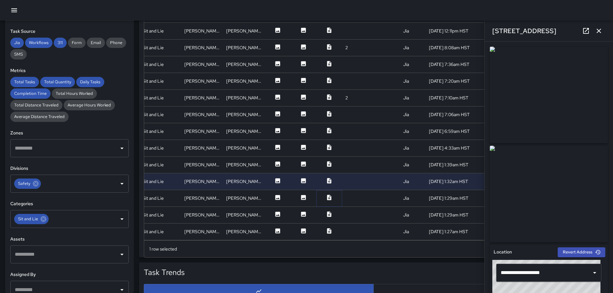
click at [327, 195] on icon at bounding box center [329, 197] width 4 height 5
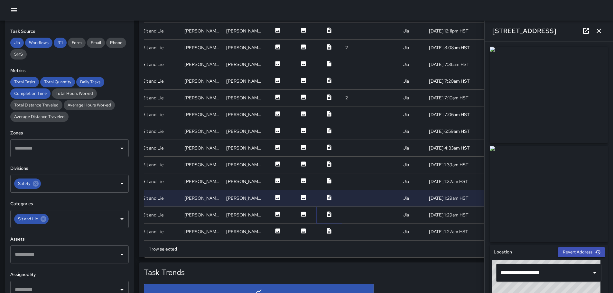
click at [327, 211] on icon at bounding box center [329, 213] width 4 height 5
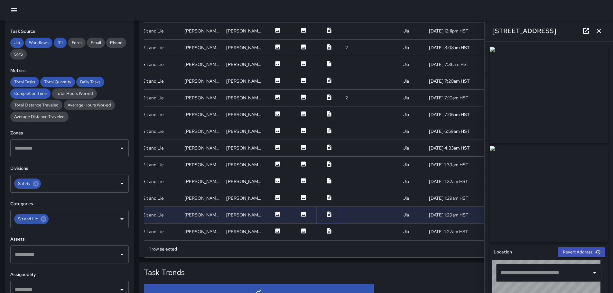
type input "**********"
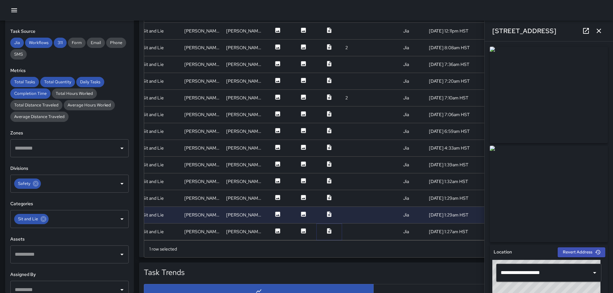
click at [326, 228] on icon at bounding box center [329, 231] width 6 height 6
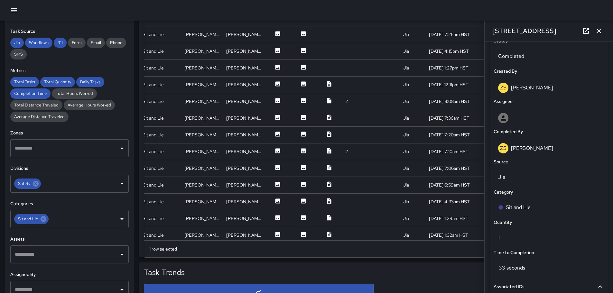
scroll to position [154, 117]
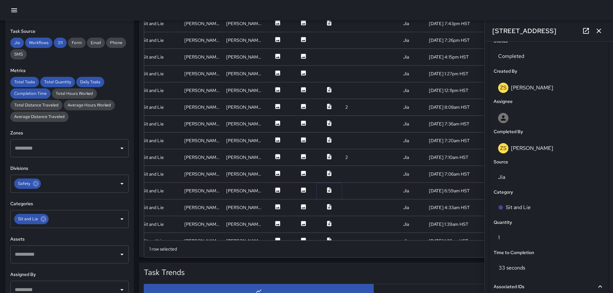
click at [326, 192] on icon at bounding box center [329, 190] width 6 height 6
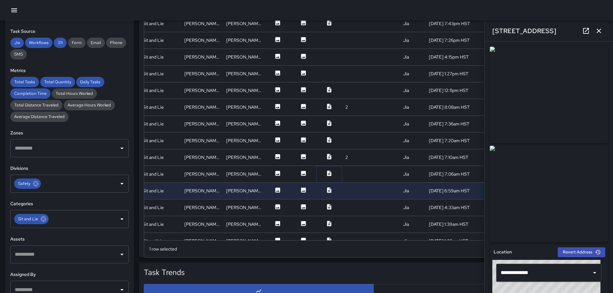
click at [326, 174] on icon at bounding box center [329, 173] width 6 height 6
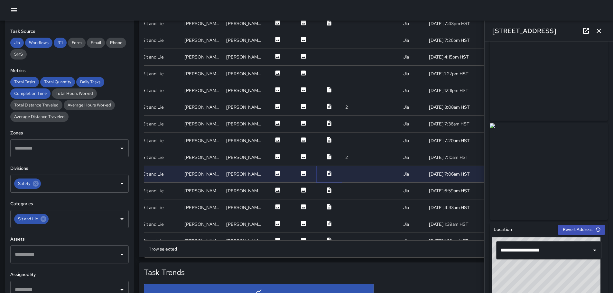
scroll to position [0, 0]
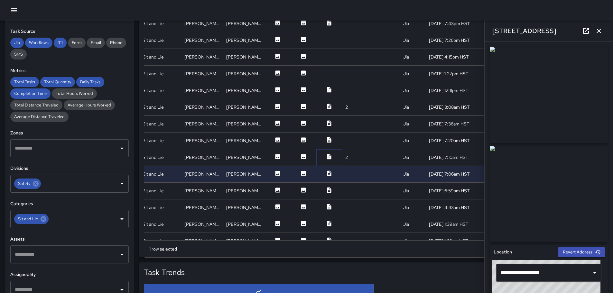
click at [327, 155] on icon at bounding box center [329, 156] width 4 height 5
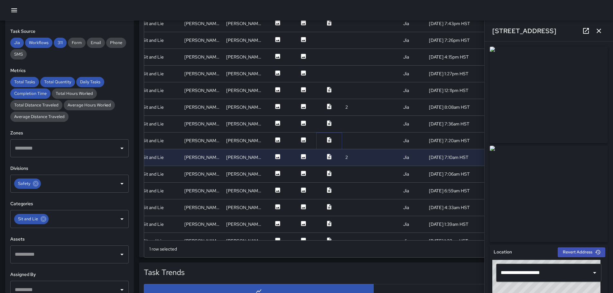
click at [326, 140] on icon at bounding box center [329, 140] width 6 height 6
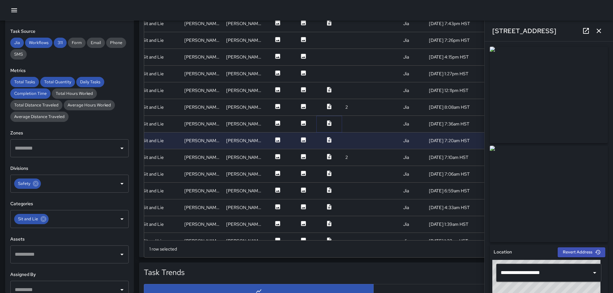
click at [327, 124] on icon at bounding box center [329, 122] width 4 height 5
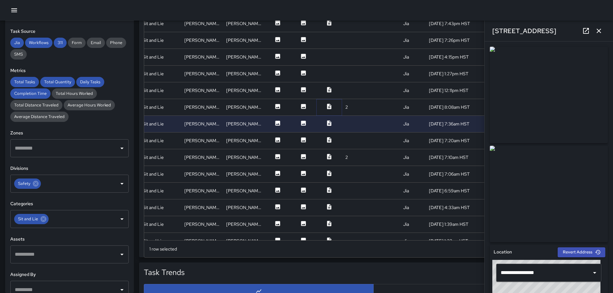
click at [327, 105] on icon at bounding box center [329, 106] width 4 height 5
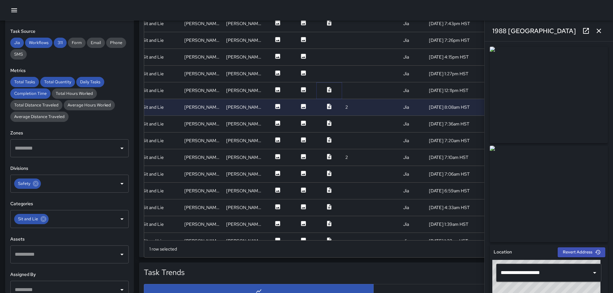
click at [327, 92] on icon at bounding box center [329, 90] width 6 height 6
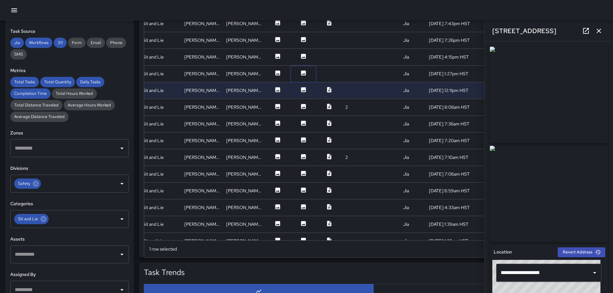
click at [299, 69] on div at bounding box center [304, 74] width 26 height 17
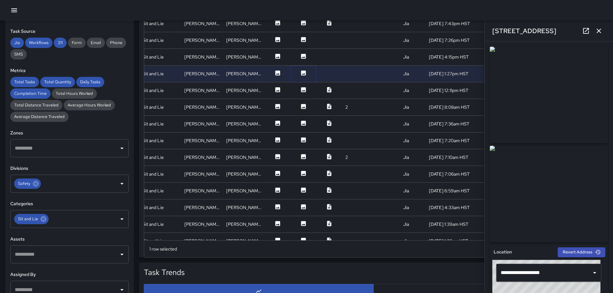
click at [301, 72] on icon at bounding box center [303, 72] width 5 height 5
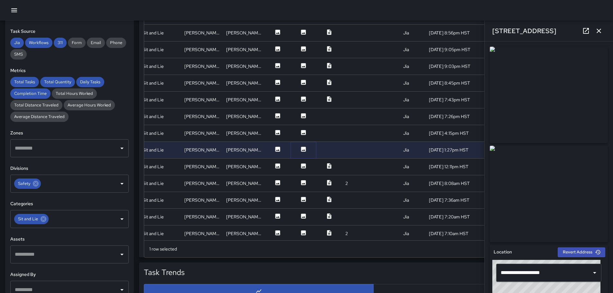
scroll to position [57, 117]
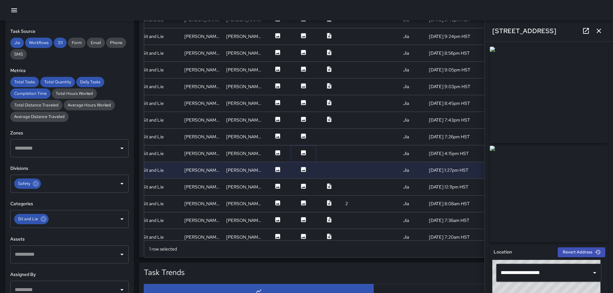
click at [301, 153] on icon at bounding box center [303, 152] width 5 height 5
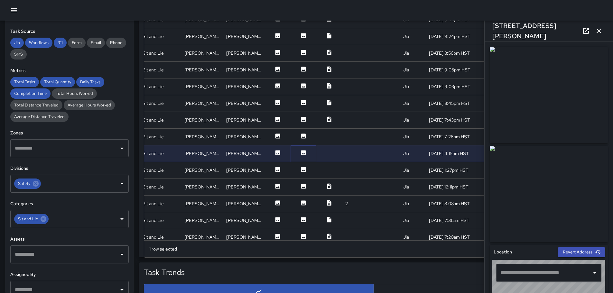
type input "**********"
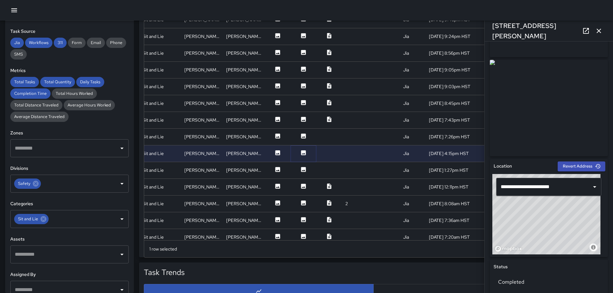
scroll to position [0, 0]
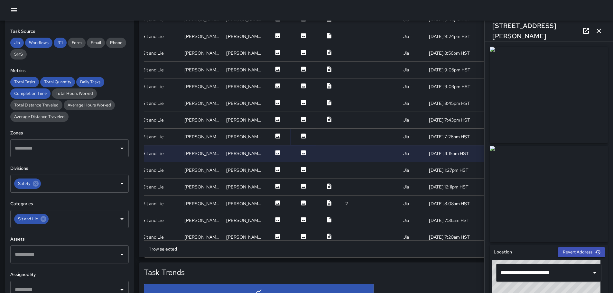
click at [300, 136] on icon at bounding box center [303, 136] width 6 height 6
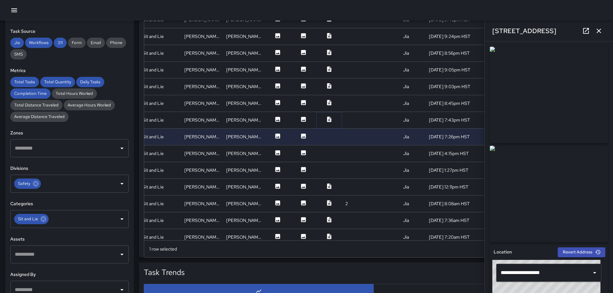
click at [327, 122] on icon at bounding box center [329, 119] width 4 height 5
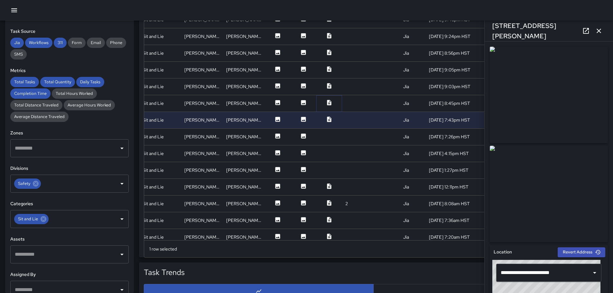
click at [327, 103] on icon at bounding box center [329, 102] width 4 height 5
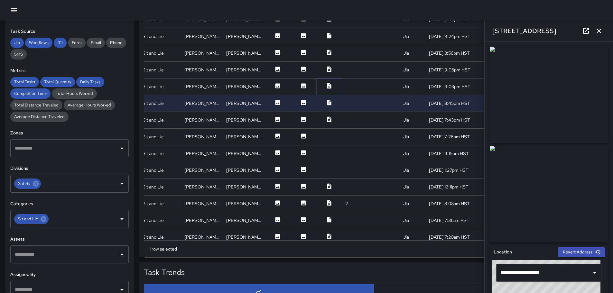
click at [327, 87] on icon at bounding box center [329, 85] width 4 height 5
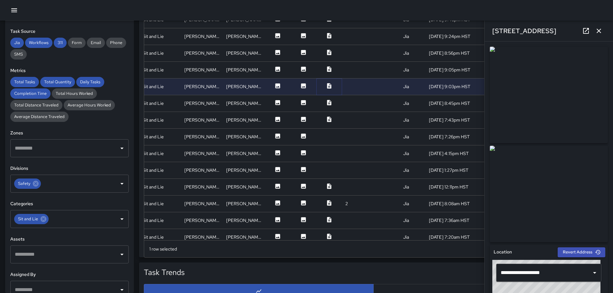
scroll to position [25, 117]
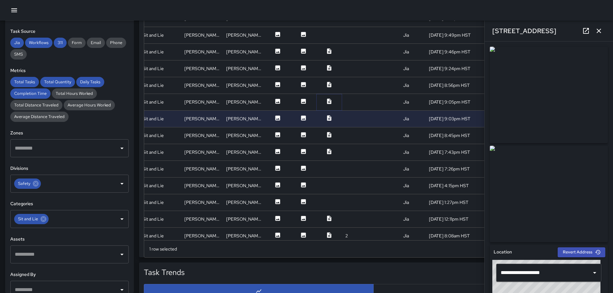
click at [326, 100] on icon at bounding box center [329, 101] width 6 height 6
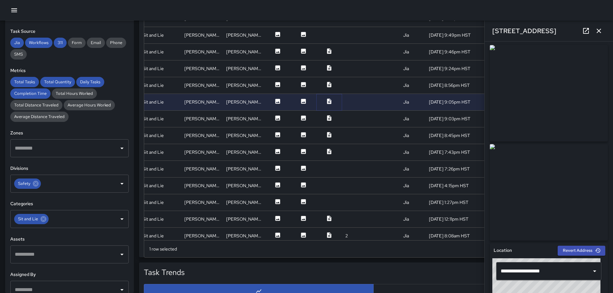
scroll to position [0, 0]
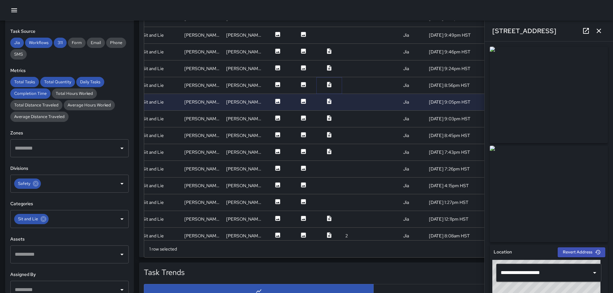
click at [327, 84] on icon at bounding box center [329, 84] width 4 height 5
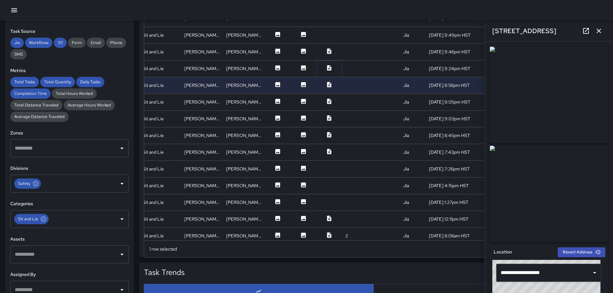
click at [327, 68] on icon at bounding box center [329, 67] width 4 height 5
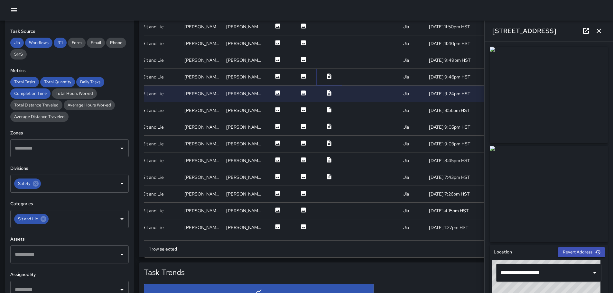
click at [326, 76] on icon at bounding box center [329, 76] width 6 height 6
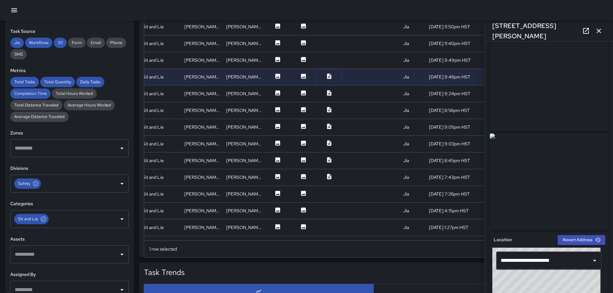
scroll to position [0, 0]
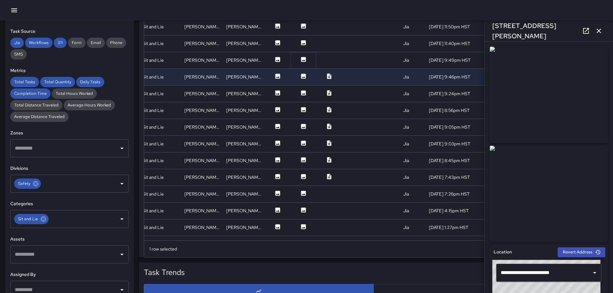
click at [301, 59] on icon at bounding box center [303, 59] width 5 height 5
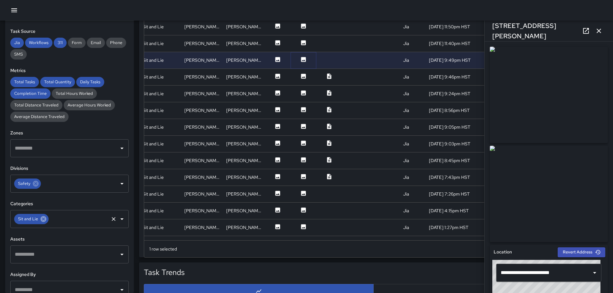
click at [45, 221] on icon at bounding box center [44, 219] width 6 height 6
click at [118, 219] on icon "Open" at bounding box center [122, 219] width 8 height 8
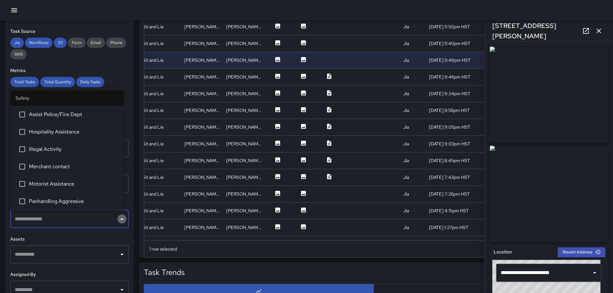
click at [120, 218] on icon "Close" at bounding box center [121, 219] width 3 height 2
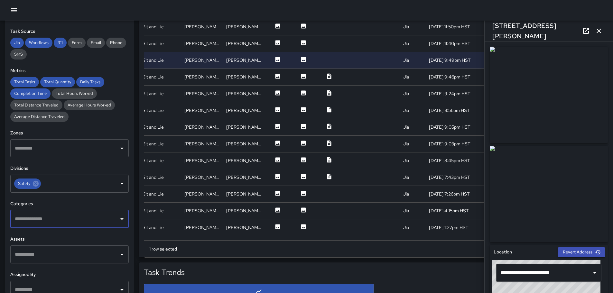
click at [120, 219] on icon "Open" at bounding box center [121, 220] width 3 height 2
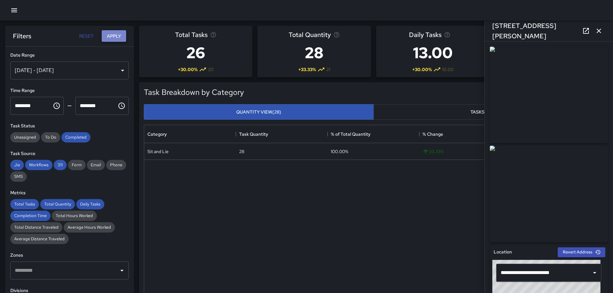
click at [115, 34] on button "Apply" at bounding box center [114, 36] width 24 height 12
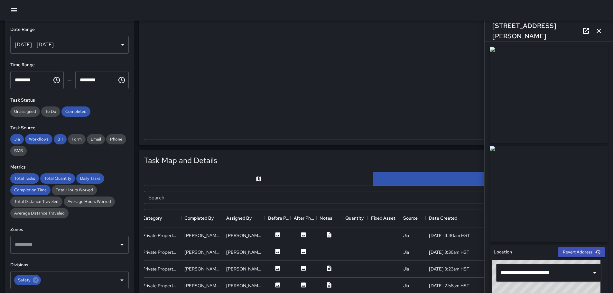
scroll to position [225, 0]
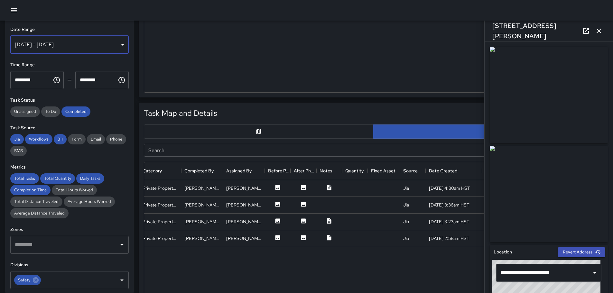
click at [118, 43] on div "[DATE] - [DATE]" at bounding box center [69, 45] width 118 height 18
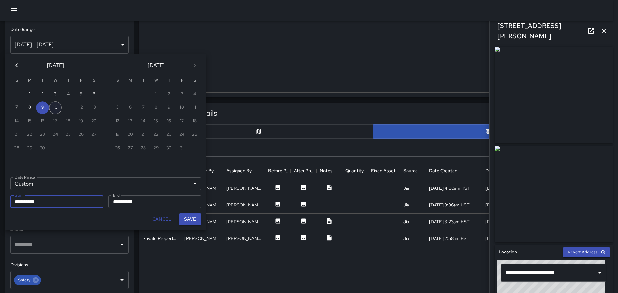
click at [55, 109] on button "10" at bounding box center [55, 107] width 13 height 13
type input "**********"
click at [55, 109] on button "10" at bounding box center [55, 107] width 13 height 13
type input "**********"
click at [191, 220] on button "Save" at bounding box center [190, 219] width 22 height 12
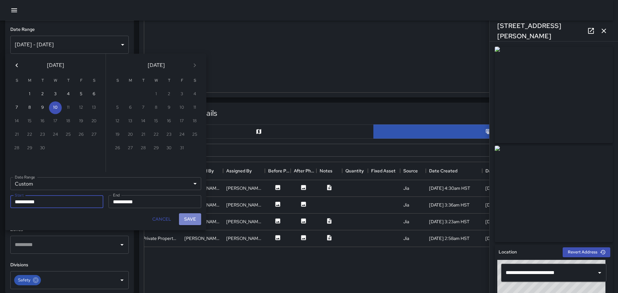
type input "**********"
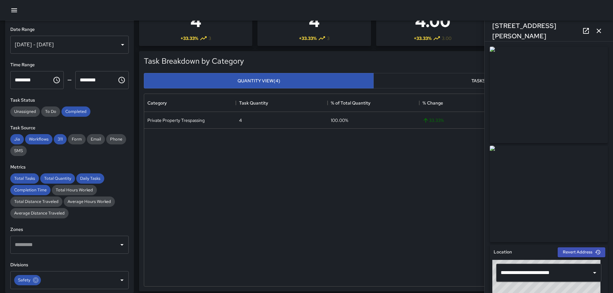
scroll to position [0, 0]
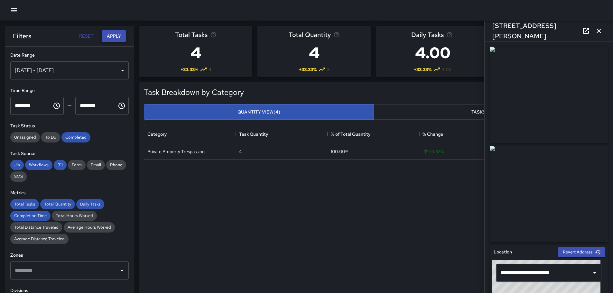
click at [112, 36] on button "Apply" at bounding box center [114, 36] width 24 height 12
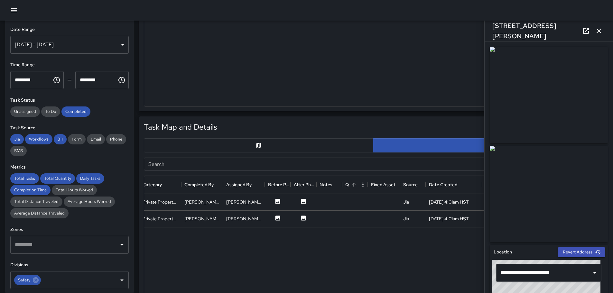
scroll to position [225, 0]
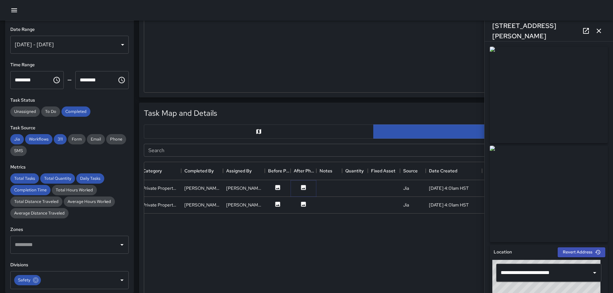
click at [303, 189] on icon at bounding box center [303, 187] width 5 height 5
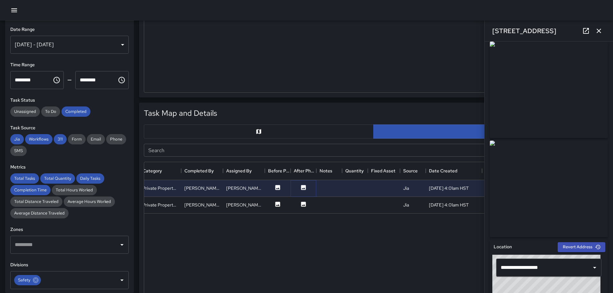
scroll to position [0, 0]
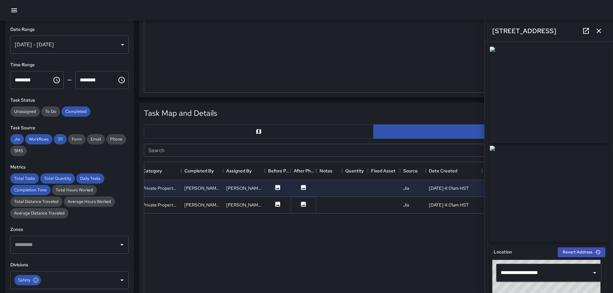
click at [304, 205] on icon at bounding box center [303, 204] width 6 height 6
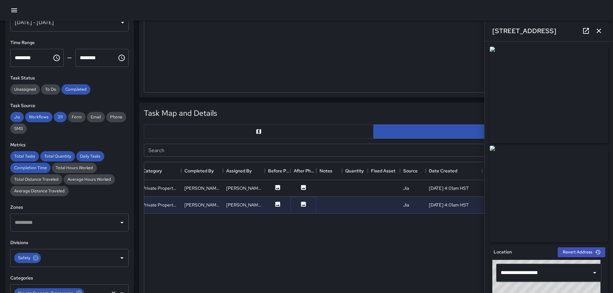
scroll to position [64, 0]
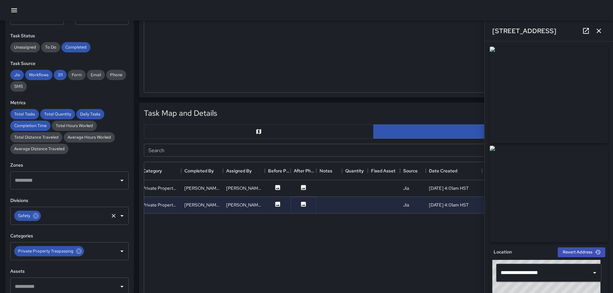
click at [120, 216] on icon "Open" at bounding box center [121, 216] width 3 height 2
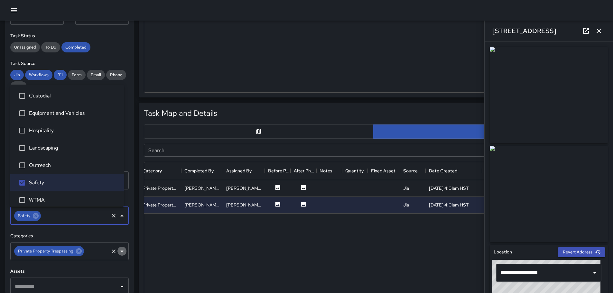
click at [118, 249] on icon "Open" at bounding box center [122, 252] width 8 height 8
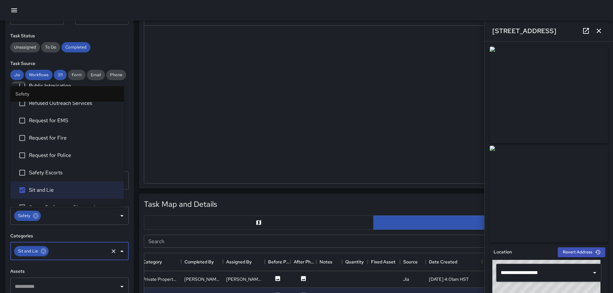
scroll to position [0, 0]
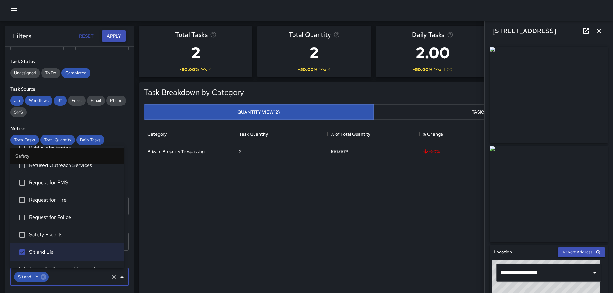
click at [116, 33] on button "Apply" at bounding box center [114, 36] width 24 height 12
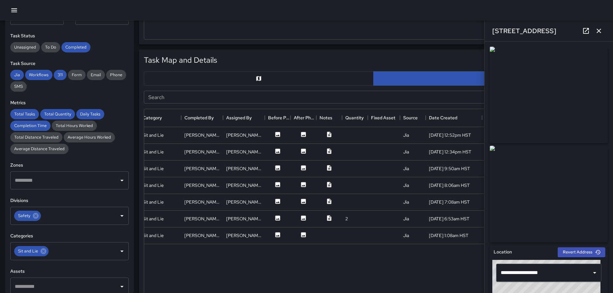
scroll to position [290, 0]
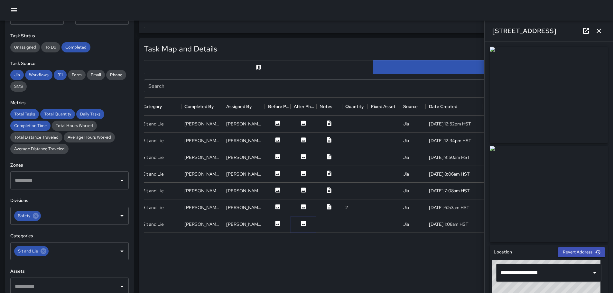
click at [304, 223] on icon at bounding box center [303, 223] width 5 height 5
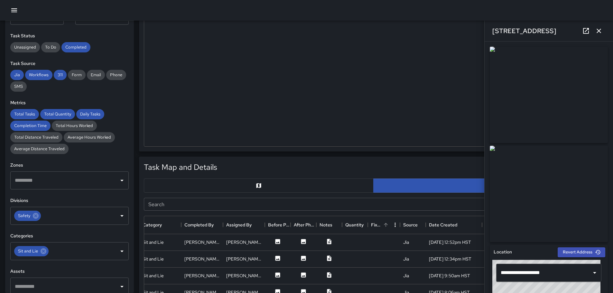
scroll to position [161, 0]
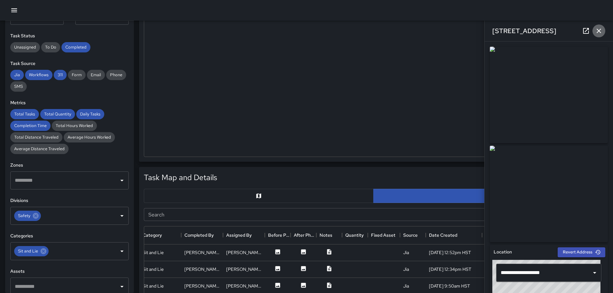
click at [602, 29] on icon "button" at bounding box center [599, 31] width 8 height 8
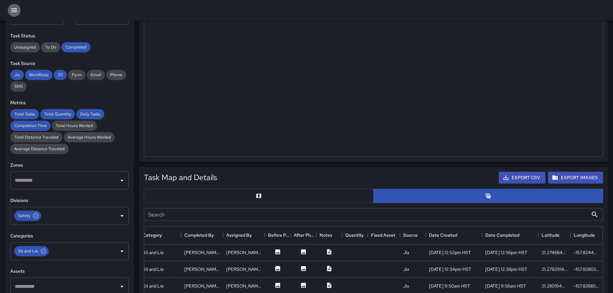
click at [15, 9] on icon "button" at bounding box center [14, 10] width 6 height 4
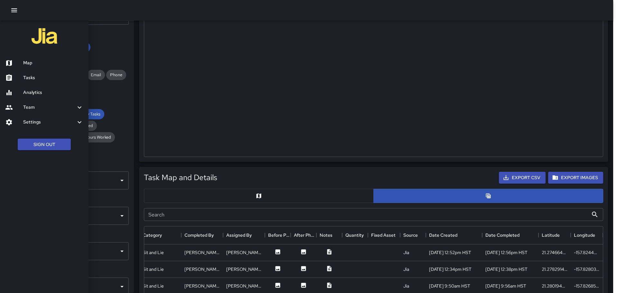
click at [32, 62] on h6 "Map" at bounding box center [53, 63] width 60 height 7
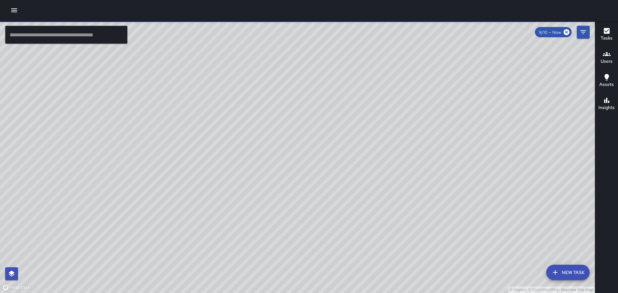
drag, startPoint x: 549, startPoint y: 166, endPoint x: 519, endPoint y: 155, distance: 31.5
click at [519, 155] on div "© Mapbox © OpenStreetMap Improve this map" at bounding box center [297, 157] width 595 height 273
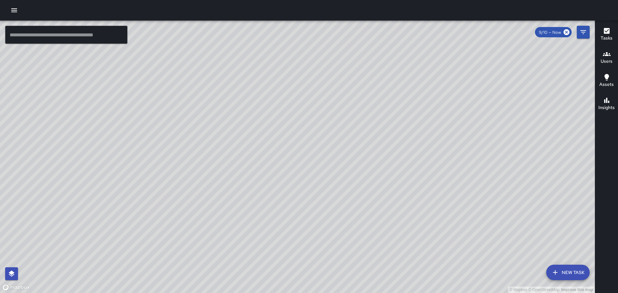
drag, startPoint x: 463, startPoint y: 231, endPoint x: 334, endPoint y: 85, distance: 195.0
click at [334, 86] on div "© Mapbox © OpenStreetMap Improve this map" at bounding box center [297, 157] width 595 height 273
drag, startPoint x: 111, startPoint y: 123, endPoint x: 172, endPoint y: 143, distance: 64.1
click at [172, 142] on div "© Mapbox © OpenStreetMap Improve this map" at bounding box center [297, 157] width 595 height 273
drag, startPoint x: 456, startPoint y: 235, endPoint x: 447, endPoint y: 231, distance: 9.5
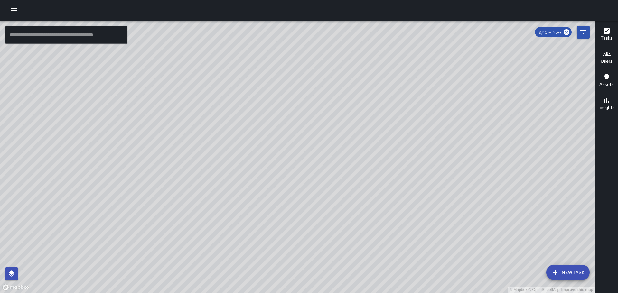
click at [454, 233] on div "© Mapbox © OpenStreetMap Improve this map" at bounding box center [297, 157] width 595 height 273
drag, startPoint x: 356, startPoint y: 126, endPoint x: 382, endPoint y: 153, distance: 37.3
click at [382, 153] on div "© Mapbox © OpenStreetMap Improve this map" at bounding box center [297, 157] width 595 height 273
drag, startPoint x: 288, startPoint y: 85, endPoint x: 372, endPoint y: 146, distance: 104.0
click at [372, 146] on div "© Mapbox © OpenStreetMap Improve this map" at bounding box center [297, 157] width 595 height 273
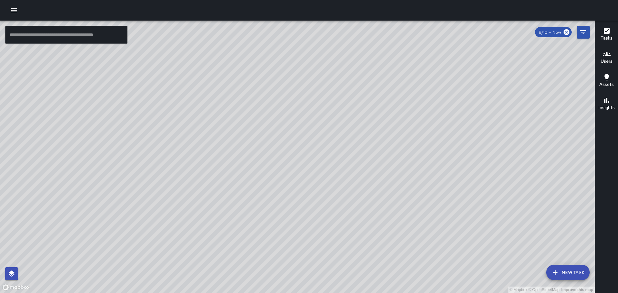
drag, startPoint x: 254, startPoint y: 67, endPoint x: 301, endPoint y: 120, distance: 70.7
click at [334, 133] on div "© Mapbox © OpenStreetMap Improve this map" at bounding box center [297, 157] width 595 height 273
drag, startPoint x: 348, startPoint y: 138, endPoint x: 387, endPoint y: 145, distance: 39.9
click at [387, 145] on div "© Mapbox © OpenStreetMap Improve this map" at bounding box center [297, 157] width 595 height 273
drag, startPoint x: 473, startPoint y: 129, endPoint x: 403, endPoint y: 43, distance: 111.0
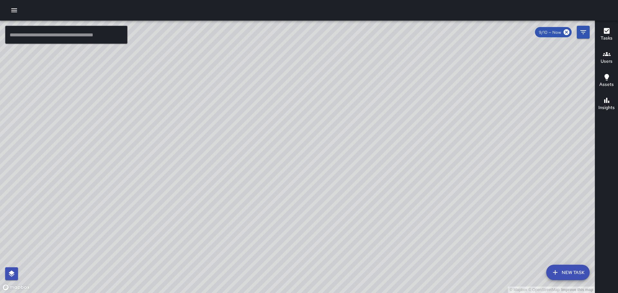
click at [406, 50] on div "© Mapbox © OpenStreetMap Improve this map" at bounding box center [297, 157] width 595 height 273
drag, startPoint x: 485, startPoint y: 157, endPoint x: 410, endPoint y: 96, distance: 97.5
click at [411, 97] on div "© Mapbox © OpenStreetMap Improve this map" at bounding box center [297, 157] width 595 height 273
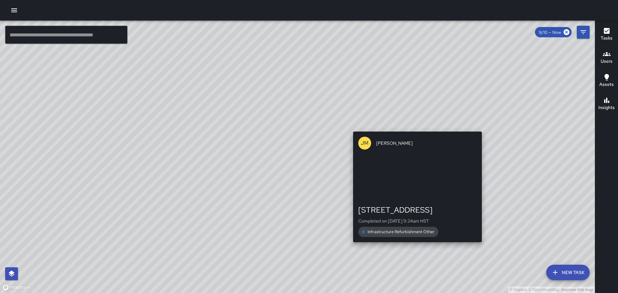
drag, startPoint x: 551, startPoint y: 162, endPoint x: 473, endPoint y: 120, distance: 89.3
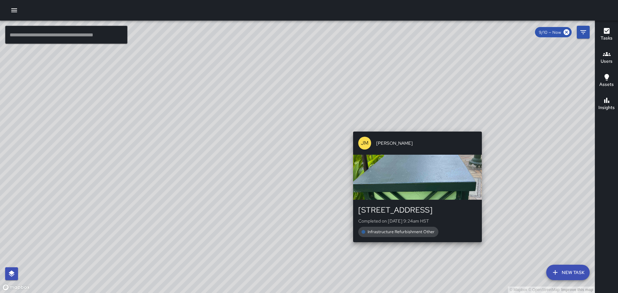
click at [474, 121] on div "© Mapbox © OpenStreetMap Improve this map [PERSON_NAME] [PERSON_NAME] [STREET_A…" at bounding box center [297, 157] width 595 height 273
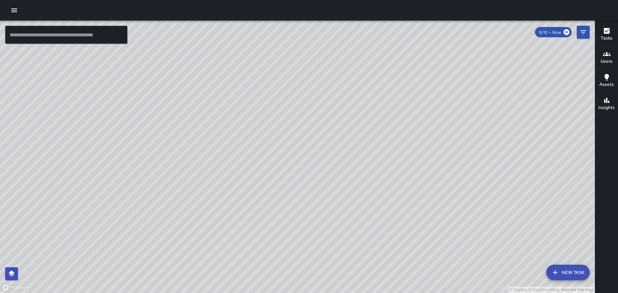
drag, startPoint x: 492, startPoint y: 127, endPoint x: 405, endPoint y: 96, distance: 92.7
click at [406, 97] on div "© Mapbox © OpenStreetMap Improve this map" at bounding box center [297, 157] width 595 height 273
drag, startPoint x: 454, startPoint y: 212, endPoint x: 407, endPoint y: 125, distance: 98.4
click at [407, 125] on div "© Mapbox © OpenStreetMap Improve this map" at bounding box center [297, 157] width 595 height 273
drag, startPoint x: 423, startPoint y: 184, endPoint x: 390, endPoint y: 112, distance: 78.4
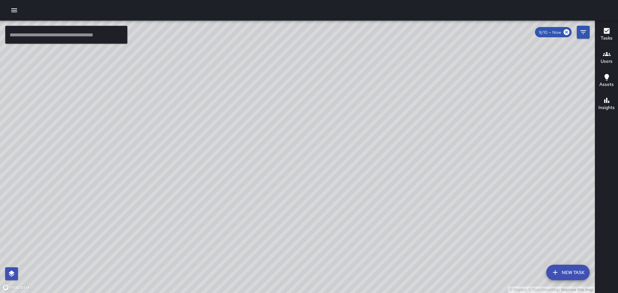
click at [398, 116] on div "© Mapbox © OpenStreetMap Improve this map" at bounding box center [297, 157] width 595 height 273
drag, startPoint x: 503, startPoint y: 260, endPoint x: 441, endPoint y: 149, distance: 127.0
click at [442, 149] on div "© Mapbox © OpenStreetMap Improve this map" at bounding box center [297, 157] width 595 height 273
drag, startPoint x: 484, startPoint y: 214, endPoint x: 419, endPoint y: 83, distance: 145.7
click at [420, 89] on div "© Mapbox © OpenStreetMap Improve this map" at bounding box center [297, 157] width 595 height 273
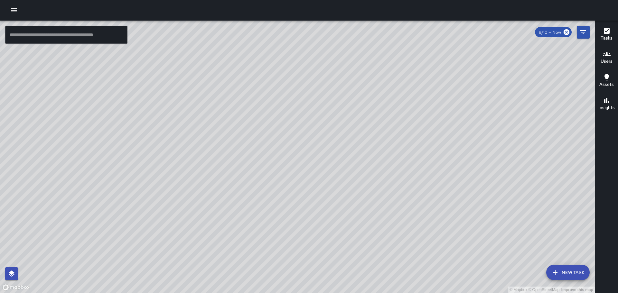
drag, startPoint x: 456, startPoint y: 129, endPoint x: 509, endPoint y: 261, distance: 141.9
click at [515, 262] on div "© Mapbox © OpenStreetMap Improve this map" at bounding box center [297, 157] width 595 height 273
drag, startPoint x: 337, startPoint y: 130, endPoint x: 349, endPoint y: 157, distance: 29.8
click at [351, 162] on div "© Mapbox © OpenStreetMap Improve this map" at bounding box center [297, 157] width 595 height 273
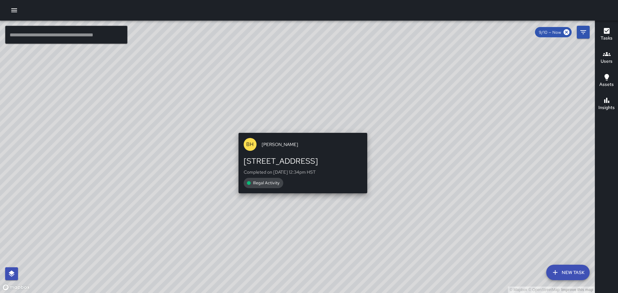
drag, startPoint x: 302, startPoint y: 100, endPoint x: 299, endPoint y: 130, distance: 30.0
click at [299, 130] on div "© Mapbox © OpenStreetMap Improve this map BH [PERSON_NAME] [STREET_ADDRESS] Com…" at bounding box center [297, 157] width 595 height 273
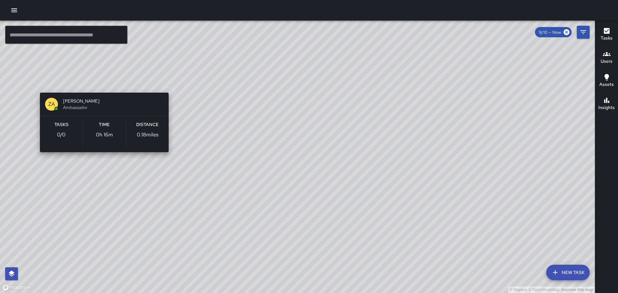
click at [98, 85] on div "© Mapbox © OpenStreetMap Improve this map ZA [PERSON_NAME] Ambassador Tasks 0 /…" at bounding box center [297, 157] width 595 height 273
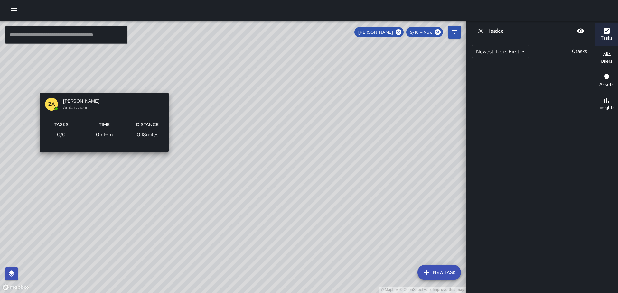
click at [39, 85] on div "© Mapbox © OpenStreetMap Improve this map ZA [PERSON_NAME] Ambassador Tasks 0 /…" at bounding box center [233, 157] width 466 height 273
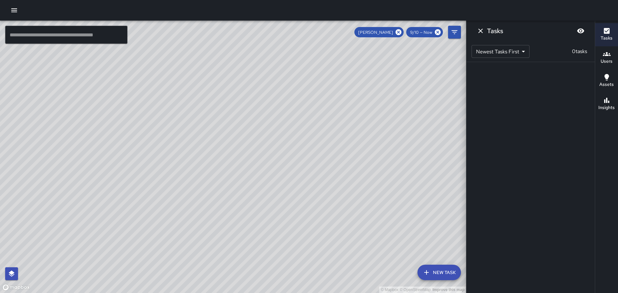
click at [293, 107] on div "© Mapbox © OpenStreetMap Improve this map ZA [PERSON_NAME] Ambassador Tasks 0 /…" at bounding box center [233, 157] width 466 height 273
click at [399, 31] on icon at bounding box center [399, 32] width 6 height 6
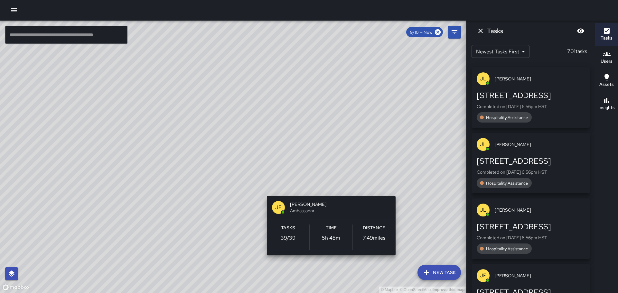
drag, startPoint x: 430, startPoint y: 210, endPoint x: 332, endPoint y: 185, distance: 101.6
click at [332, 185] on div "© Mapbox © OpenStreetMap Improve this map [PERSON_NAME] Ambassador Tasks 39 / 3…" at bounding box center [233, 157] width 466 height 273
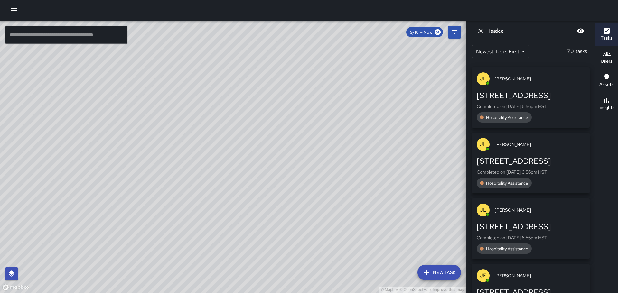
drag, startPoint x: 361, startPoint y: 168, endPoint x: 362, endPoint y: 224, distance: 55.7
click at [361, 234] on div "© Mapbox © OpenStreetMap Improve this map" at bounding box center [233, 157] width 466 height 273
drag, startPoint x: 358, startPoint y: 215, endPoint x: 362, endPoint y: 178, distance: 37.2
click at [362, 178] on div "© Mapbox © OpenStreetMap Improve this map" at bounding box center [233, 157] width 466 height 273
drag, startPoint x: 351, startPoint y: 227, endPoint x: 357, endPoint y: 144, distance: 83.3
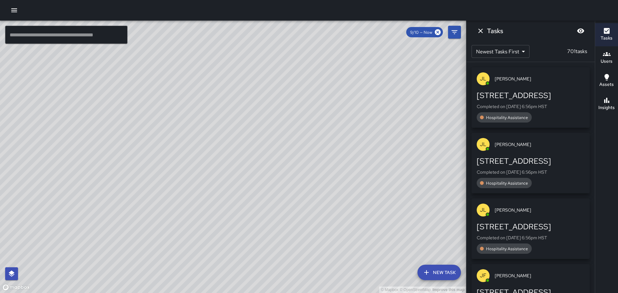
click at [352, 164] on div "© Mapbox © OpenStreetMap Improve this map" at bounding box center [233, 157] width 466 height 273
drag, startPoint x: 339, startPoint y: 206, endPoint x: 343, endPoint y: 142, distance: 63.8
click at [343, 142] on div "© Mapbox © OpenStreetMap Improve this map" at bounding box center [233, 157] width 466 height 273
drag, startPoint x: 216, startPoint y: 89, endPoint x: 274, endPoint y: 169, distance: 98.4
click at [286, 189] on div "© Mapbox © OpenStreetMap Improve this map" at bounding box center [233, 157] width 466 height 273
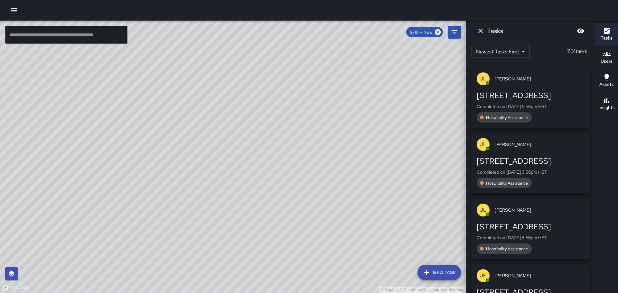
drag, startPoint x: 264, startPoint y: 121, endPoint x: 292, endPoint y: 164, distance: 52.0
click at [291, 173] on div "© Mapbox © OpenStreetMap Improve this map" at bounding box center [233, 157] width 466 height 273
drag, startPoint x: 299, startPoint y: 147, endPoint x: 356, endPoint y: 240, distance: 108.7
click at [356, 240] on div "© Mapbox © OpenStreetMap Improve this map" at bounding box center [233, 157] width 466 height 273
drag, startPoint x: 365, startPoint y: 244, endPoint x: 270, endPoint y: 93, distance: 177.9
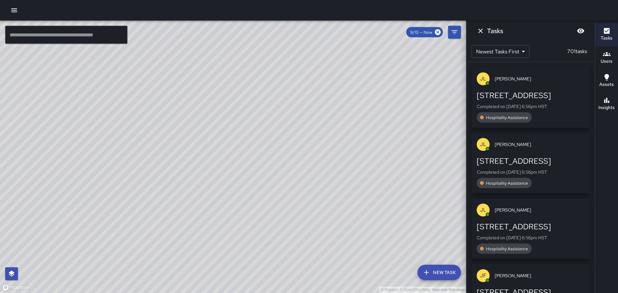
click at [271, 94] on div "© Mapbox © OpenStreetMap Improve this map" at bounding box center [233, 157] width 466 height 273
drag, startPoint x: 420, startPoint y: 208, endPoint x: 413, endPoint y: 195, distance: 14.1
click at [413, 195] on div "© Mapbox © OpenStreetMap Improve this map" at bounding box center [233, 157] width 466 height 273
drag, startPoint x: 351, startPoint y: 157, endPoint x: 370, endPoint y: 202, distance: 49.4
click at [370, 202] on div "© Mapbox © OpenStreetMap Improve this map" at bounding box center [233, 157] width 466 height 273
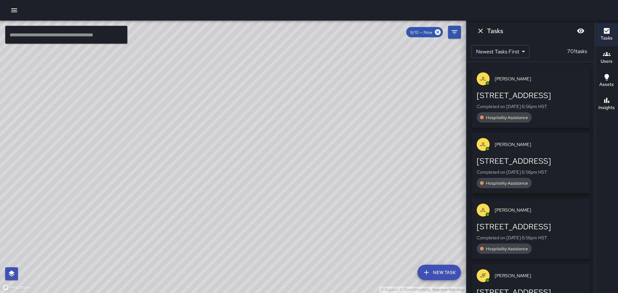
drag, startPoint x: 254, startPoint y: 218, endPoint x: 271, endPoint y: 174, distance: 47.5
click at [271, 174] on div "© Mapbox © OpenStreetMap Improve this map" at bounding box center [233, 157] width 466 height 273
drag, startPoint x: 361, startPoint y: 201, endPoint x: 304, endPoint y: 118, distance: 100.9
click at [323, 131] on div "© Mapbox © OpenStreetMap Improve this map" at bounding box center [233, 157] width 466 height 273
drag, startPoint x: 364, startPoint y: 167, endPoint x: 331, endPoint y: 126, distance: 52.9
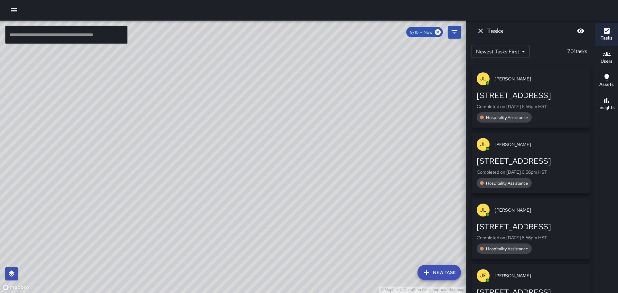
click at [342, 135] on div "© Mapbox © OpenStreetMap Improve this map" at bounding box center [233, 157] width 466 height 273
drag, startPoint x: 404, startPoint y: 161, endPoint x: 351, endPoint y: 126, distance: 63.2
click at [372, 137] on div "© Mapbox © OpenStreetMap Improve this map" at bounding box center [233, 157] width 466 height 273
drag, startPoint x: 375, startPoint y: 144, endPoint x: 350, endPoint y: 128, distance: 30.4
click at [355, 130] on div "© Mapbox © OpenStreetMap Improve this map" at bounding box center [233, 157] width 466 height 273
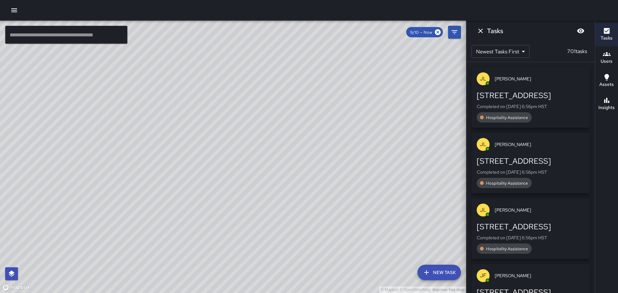
drag, startPoint x: 366, startPoint y: 147, endPoint x: 344, endPoint y: 127, distance: 30.1
click at [349, 130] on div "© Mapbox © OpenStreetMap Improve this map" at bounding box center [233, 157] width 466 height 273
drag, startPoint x: 423, startPoint y: 175, endPoint x: 334, endPoint y: 128, distance: 100.5
click at [335, 129] on div "© Mapbox © OpenStreetMap Improve this map" at bounding box center [233, 157] width 466 height 273
drag, startPoint x: 397, startPoint y: 166, endPoint x: 374, endPoint y: 154, distance: 25.5
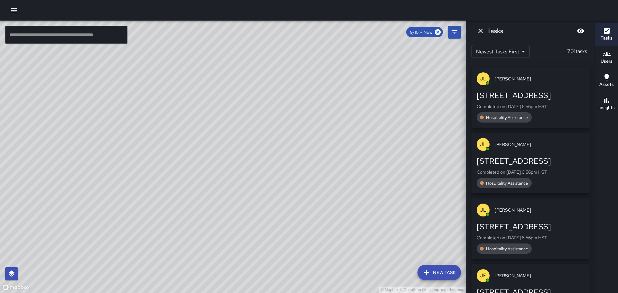
click at [379, 156] on div "© Mapbox © OpenStreetMap Improve this map" at bounding box center [233, 157] width 466 height 273
drag, startPoint x: 391, startPoint y: 190, endPoint x: 376, endPoint y: 243, distance: 54.9
click at [376, 243] on div "© Mapbox © OpenStreetMap Improve this map" at bounding box center [233, 157] width 466 height 273
drag, startPoint x: 346, startPoint y: 143, endPoint x: 367, endPoint y: 206, distance: 66.4
click at [367, 206] on div "© Mapbox © OpenStreetMap Improve this map" at bounding box center [233, 157] width 466 height 273
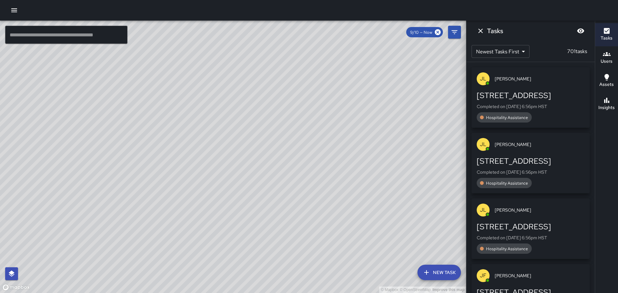
drag, startPoint x: 347, startPoint y: 138, endPoint x: 357, endPoint y: 209, distance: 72.2
click at [357, 209] on div "© Mapbox © OpenStreetMap Improve this map" at bounding box center [233, 157] width 466 height 273
drag, startPoint x: 210, startPoint y: 173, endPoint x: 368, endPoint y: 225, distance: 166.0
click at [368, 225] on div "© Mapbox © OpenStreetMap Improve this map" at bounding box center [233, 157] width 466 height 273
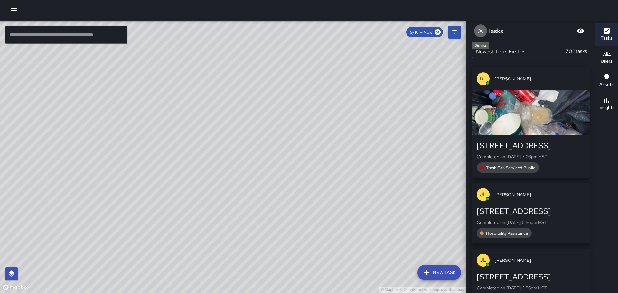
click at [480, 28] on icon "Dismiss" at bounding box center [481, 31] width 8 height 8
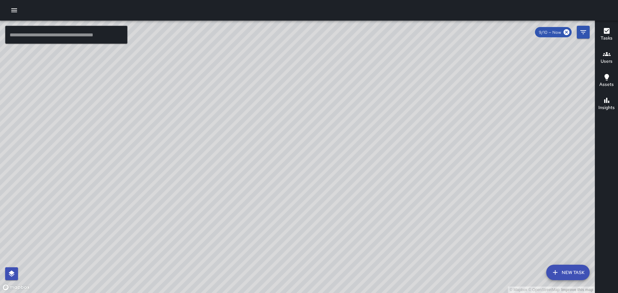
drag, startPoint x: 394, startPoint y: 193, endPoint x: 417, endPoint y: 112, distance: 84.0
click at [415, 115] on div "© Mapbox © OpenStreetMap Improve this map" at bounding box center [297, 157] width 595 height 273
drag, startPoint x: 443, startPoint y: 163, endPoint x: 331, endPoint y: 80, distance: 139.1
click at [319, 70] on div "© Mapbox © OpenStreetMap Improve this map" at bounding box center [297, 157] width 595 height 273
drag, startPoint x: 428, startPoint y: 110, endPoint x: 374, endPoint y: 198, distance: 102.6
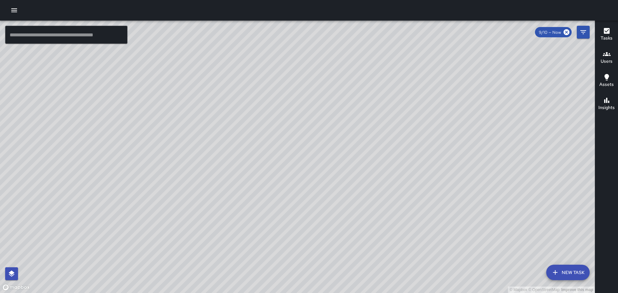
click at [374, 198] on div "© Mapbox © OpenStreetMap Improve this map" at bounding box center [297, 157] width 595 height 273
drag, startPoint x: 402, startPoint y: 200, endPoint x: 401, endPoint y: 185, distance: 14.8
click at [387, 212] on div "© Mapbox © OpenStreetMap Improve this map" at bounding box center [297, 157] width 595 height 273
drag, startPoint x: 453, startPoint y: 164, endPoint x: 430, endPoint y: 140, distance: 32.8
click at [428, 137] on div "© Mapbox © OpenStreetMap Improve this map" at bounding box center [297, 157] width 595 height 273
